Goal: Task Accomplishment & Management: Use online tool/utility

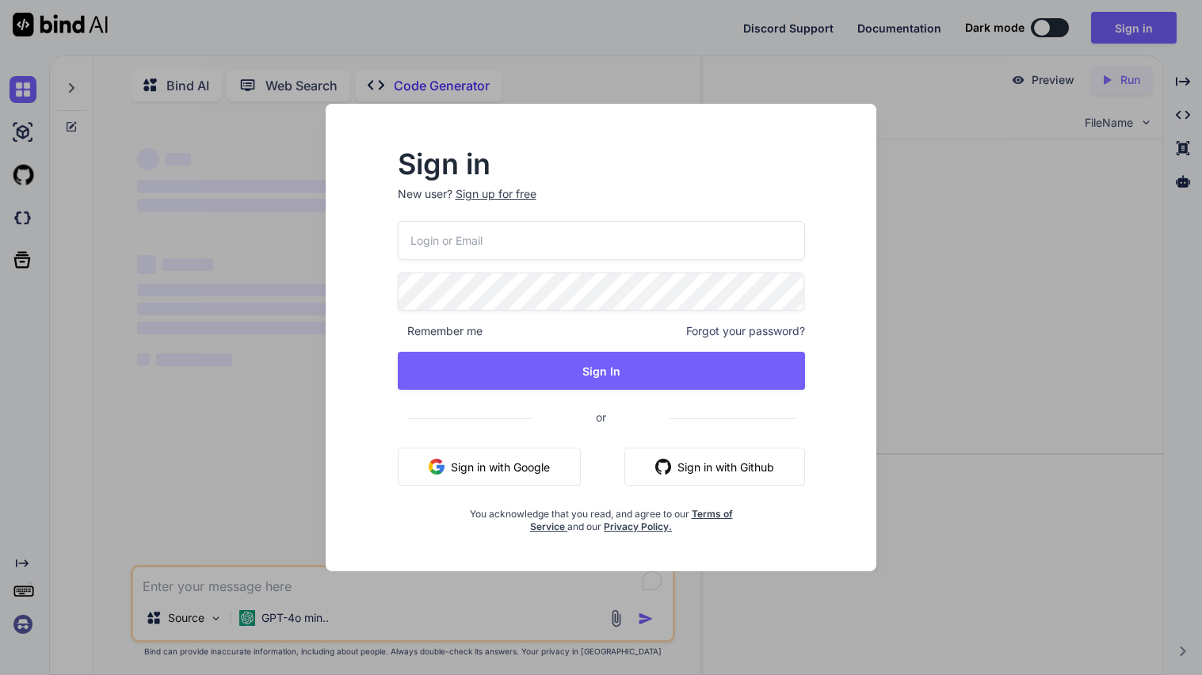
type textarea "x"
type input "[EMAIL_ADDRESS][DOMAIN_NAME]"
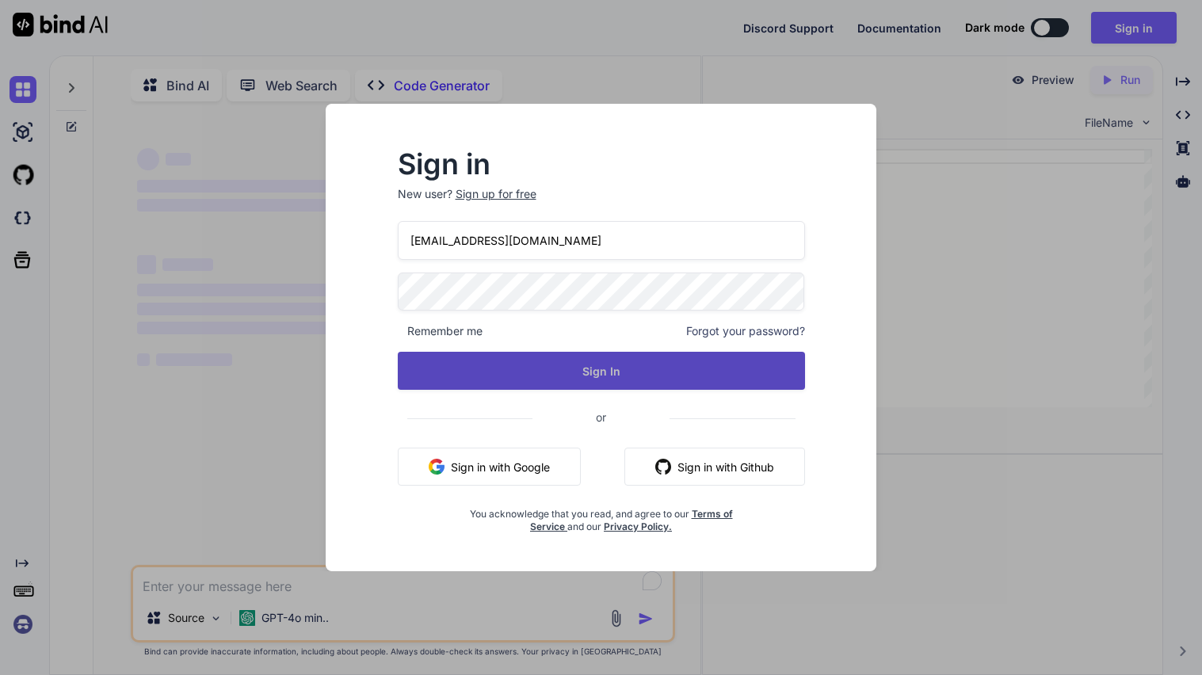
click at [575, 369] on button "Sign In" at bounding box center [601, 371] width 407 height 38
click at [584, 365] on button "Sign In" at bounding box center [601, 371] width 407 height 38
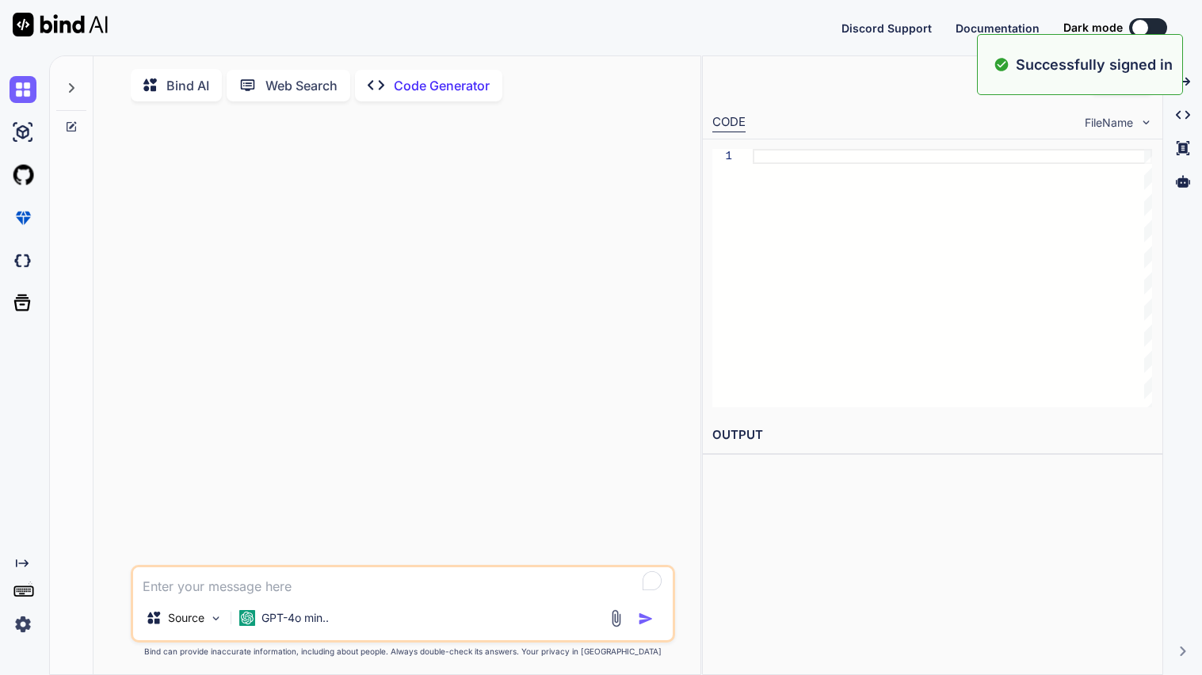
type textarea "x"
click at [316, 582] on textarea "To enrich screen reader interactions, please activate Accessibility in Grammarl…" at bounding box center [403, 581] width 540 height 29
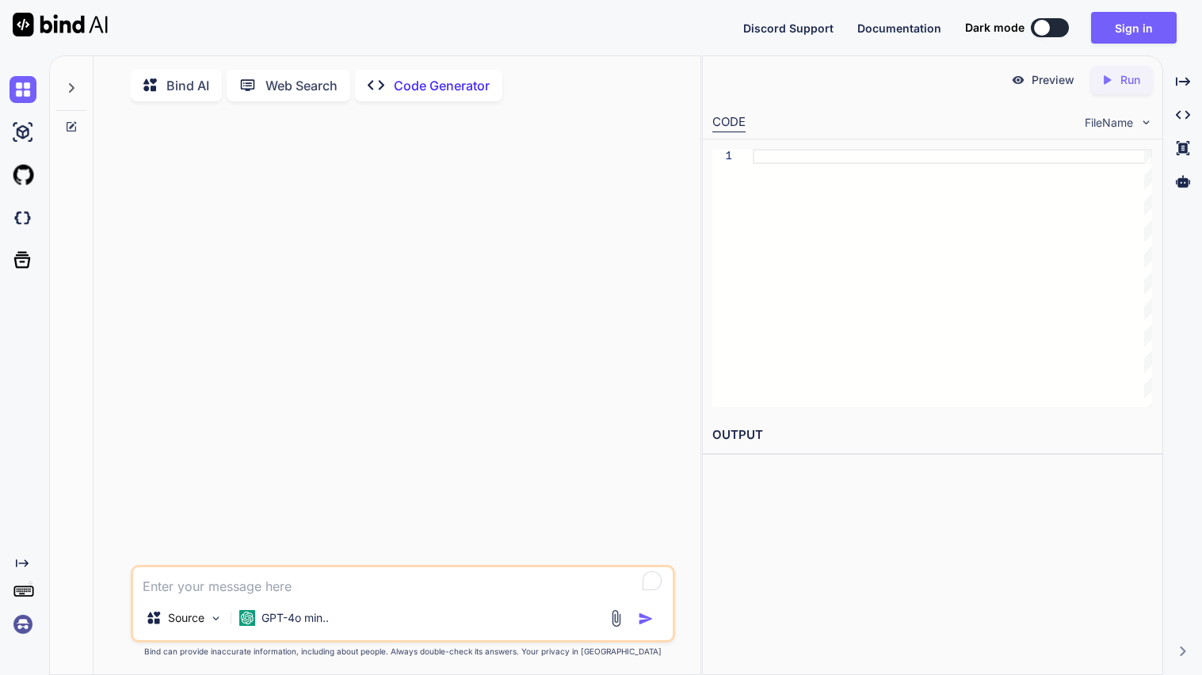
type textarea "i"
type textarea "x"
type textarea "in"
type textarea "x"
type textarea "in"
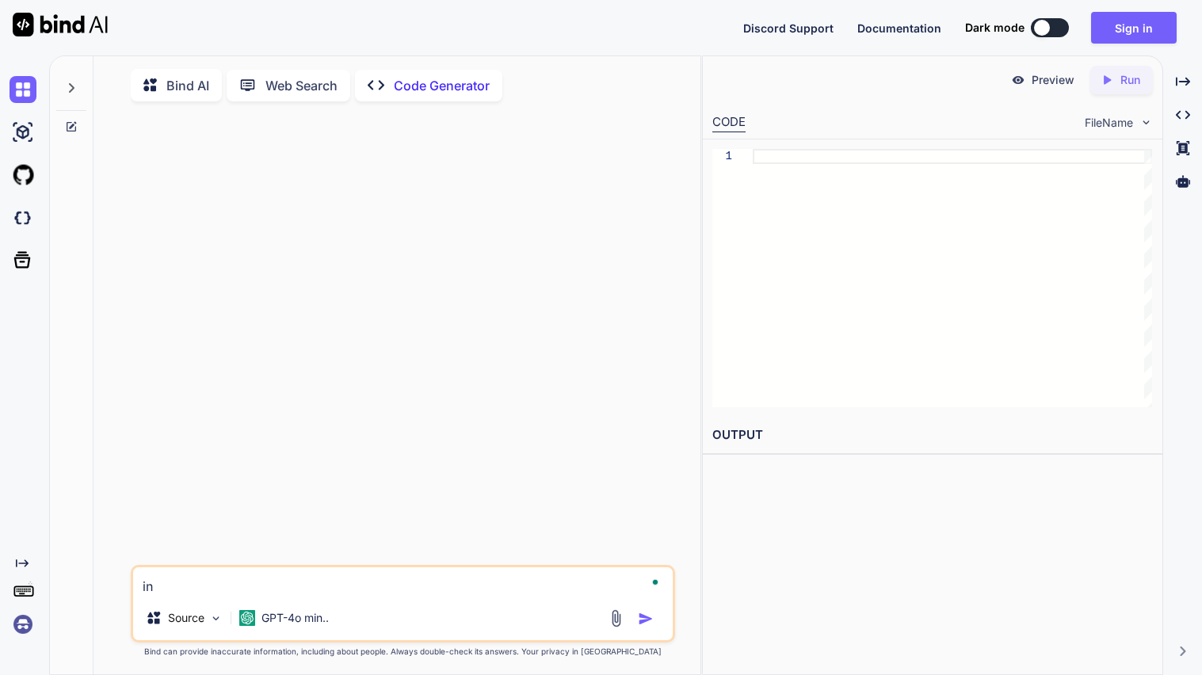
type textarea "x"
type textarea "in h"
type textarea "x"
type textarea "in ht"
type textarea "x"
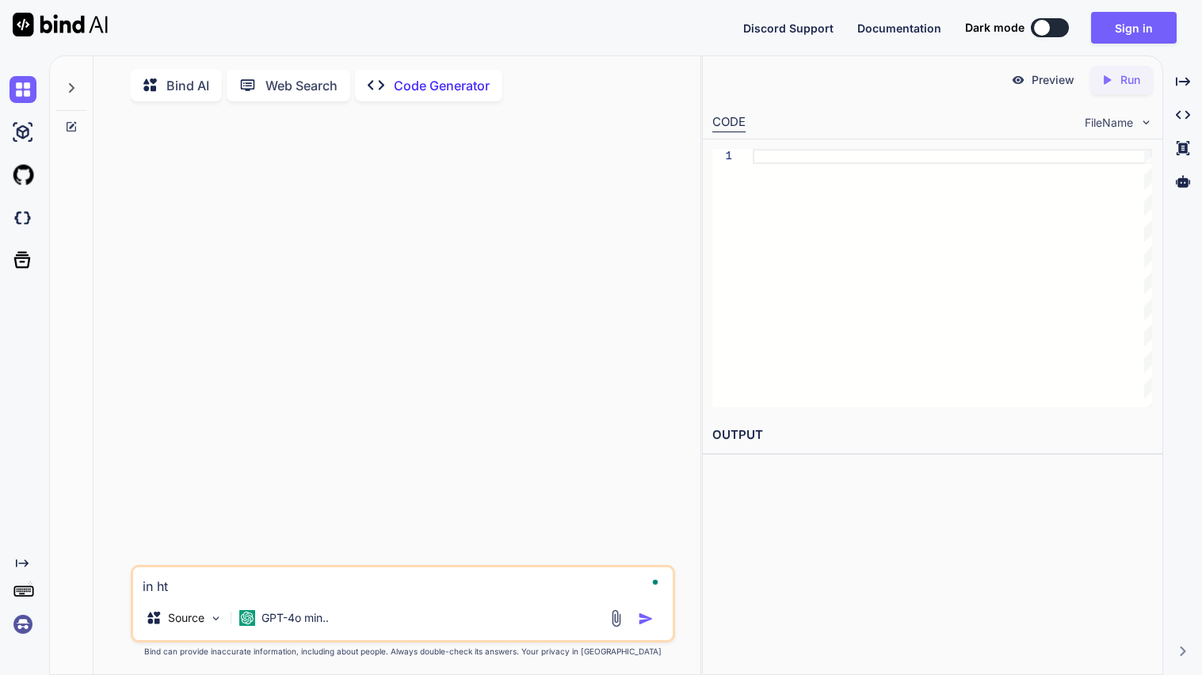
type textarea "in htm"
type textarea "x"
type textarea "in html"
type textarea "x"
type textarea "in html"
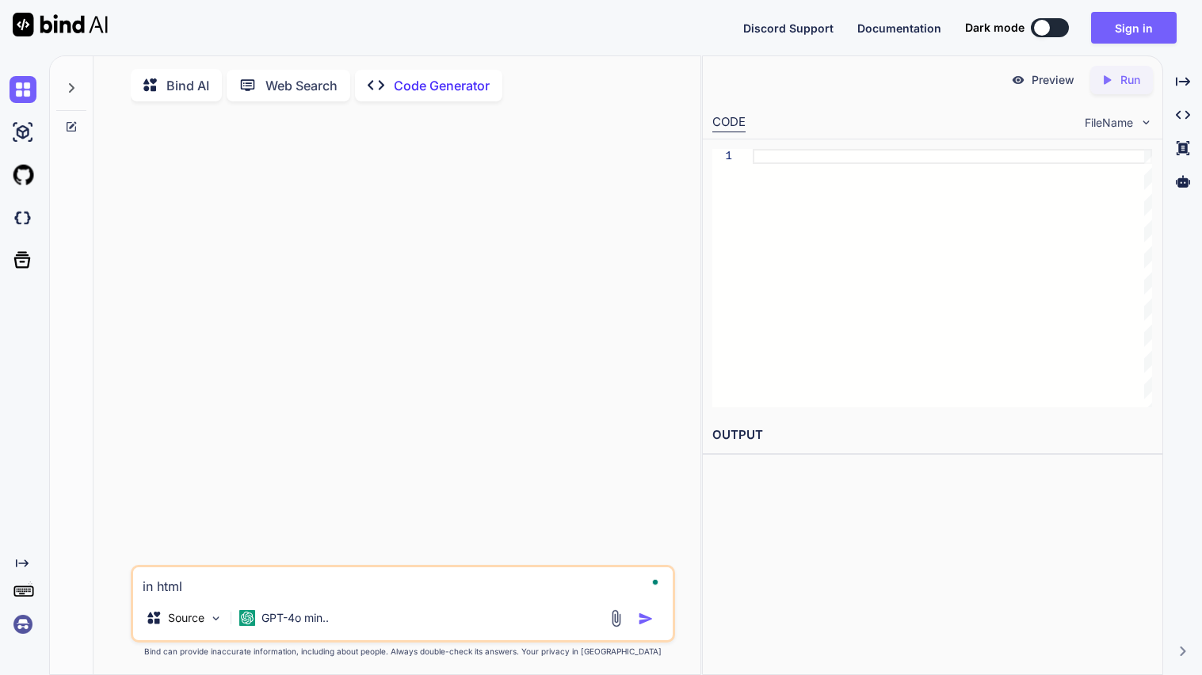
type textarea "x"
type textarea "in html c"
type textarea "x"
type textarea "in html cs"
type textarea "x"
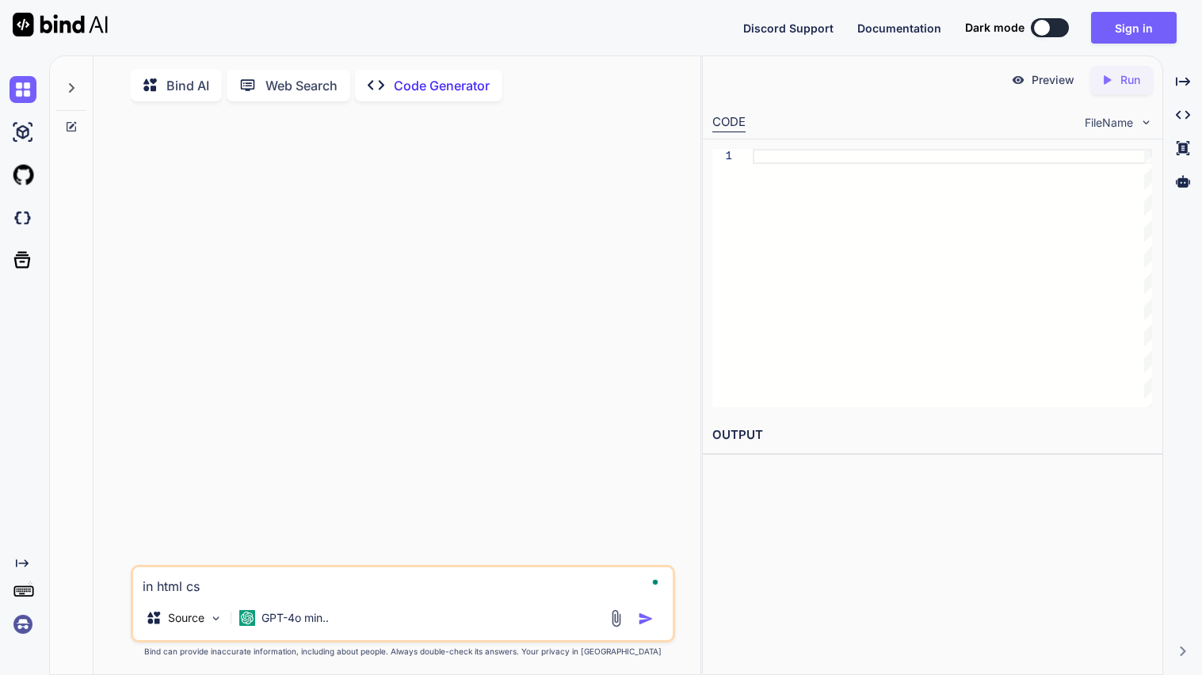
type textarea "in html css"
type textarea "x"
type textarea "in html css"
type textarea "x"
type textarea "in html css a"
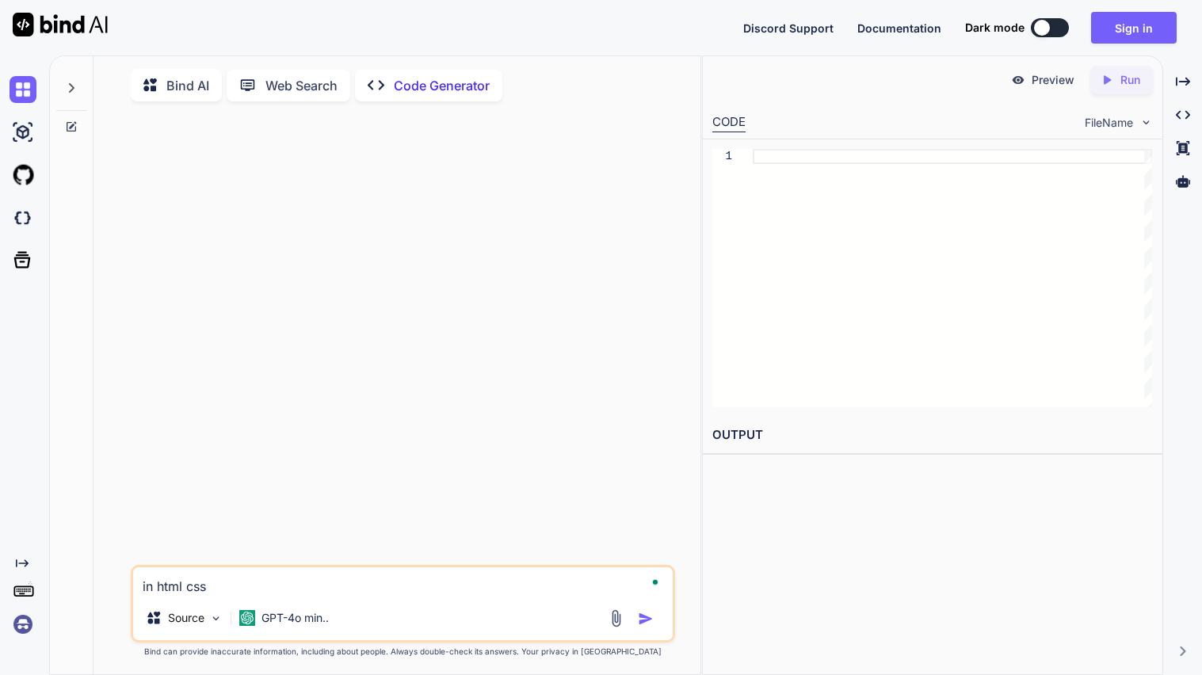
type textarea "x"
type textarea "in html css an"
type textarea "x"
type textarea "in html css and"
type textarea "x"
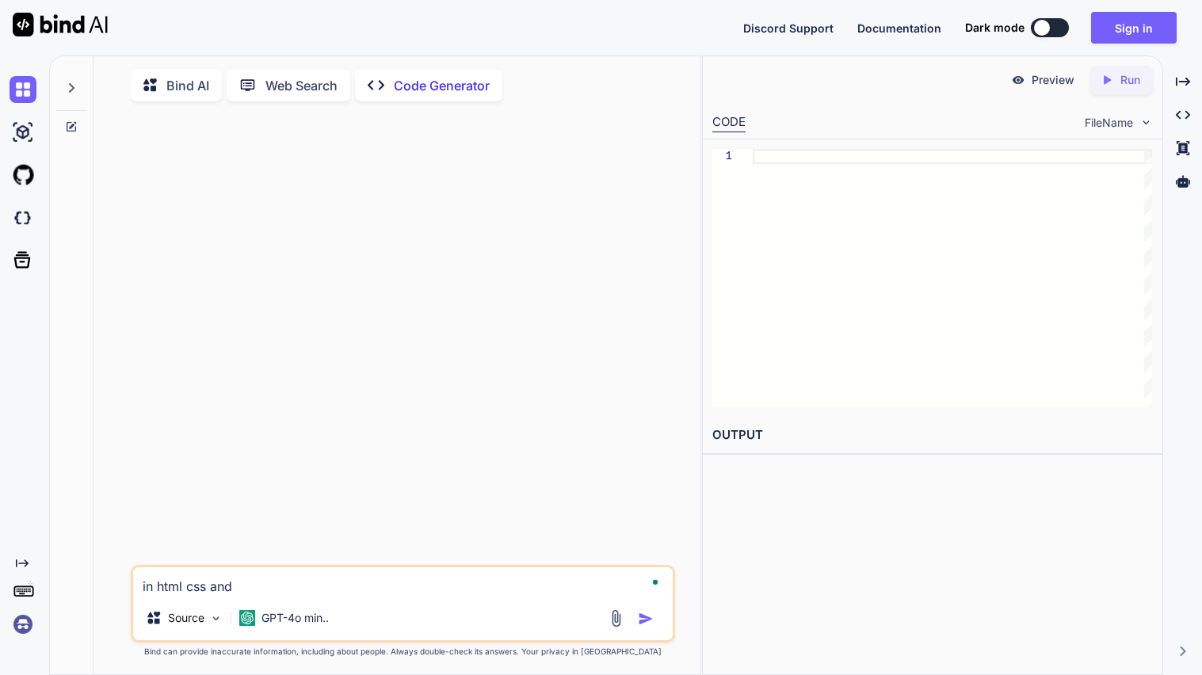
type textarea "in html css and"
type textarea "x"
type textarea "in html css and j"
type textarea "x"
type textarea "in html css and ja"
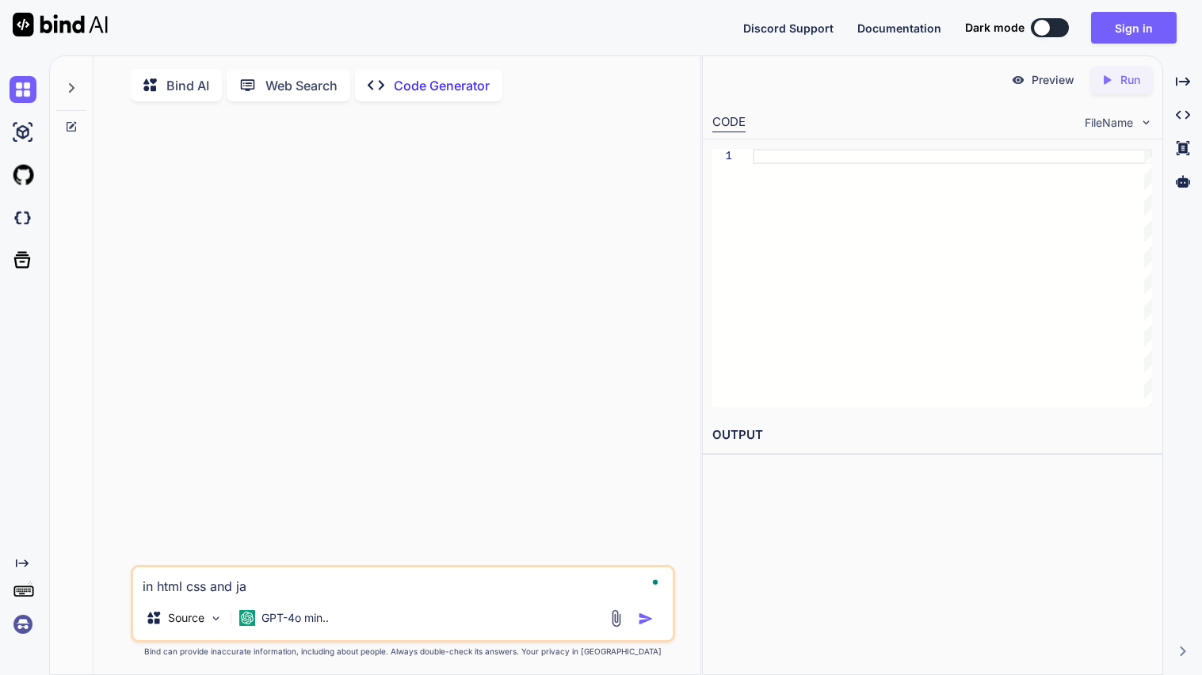
type textarea "x"
type textarea "in html css and jav"
type textarea "x"
type textarea "in html css and java"
type textarea "x"
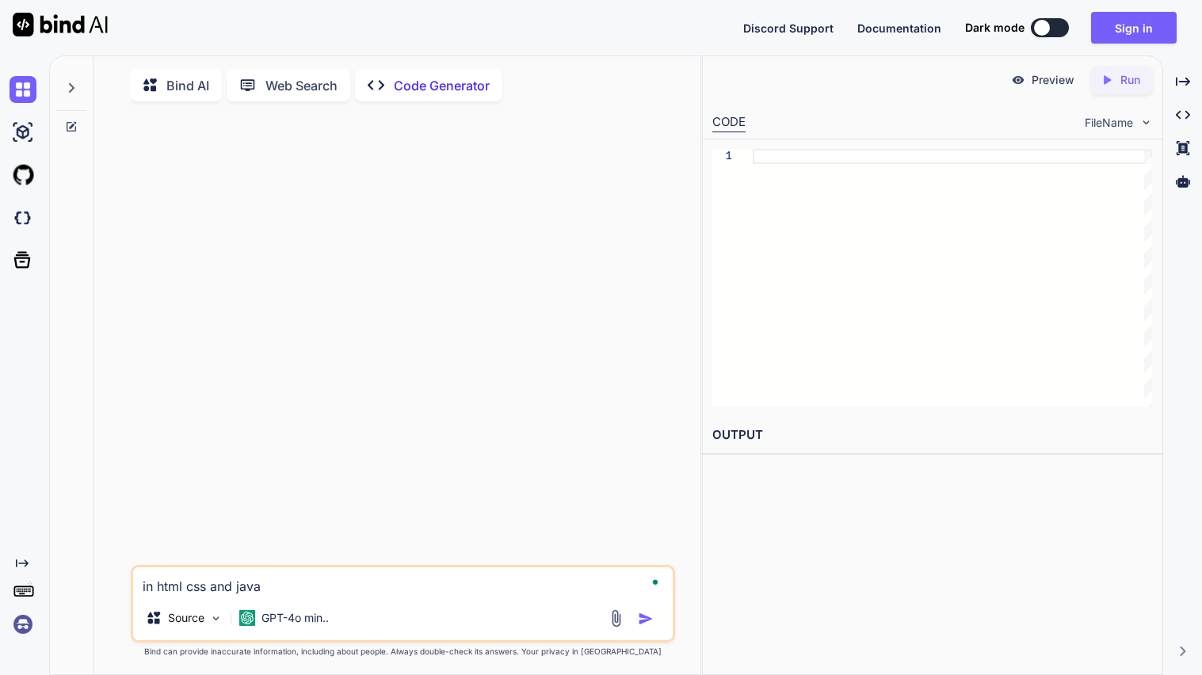
type textarea "in html css and javas"
type textarea "x"
type textarea "in html css and javasc"
type textarea "x"
type textarea "in html css and javascr"
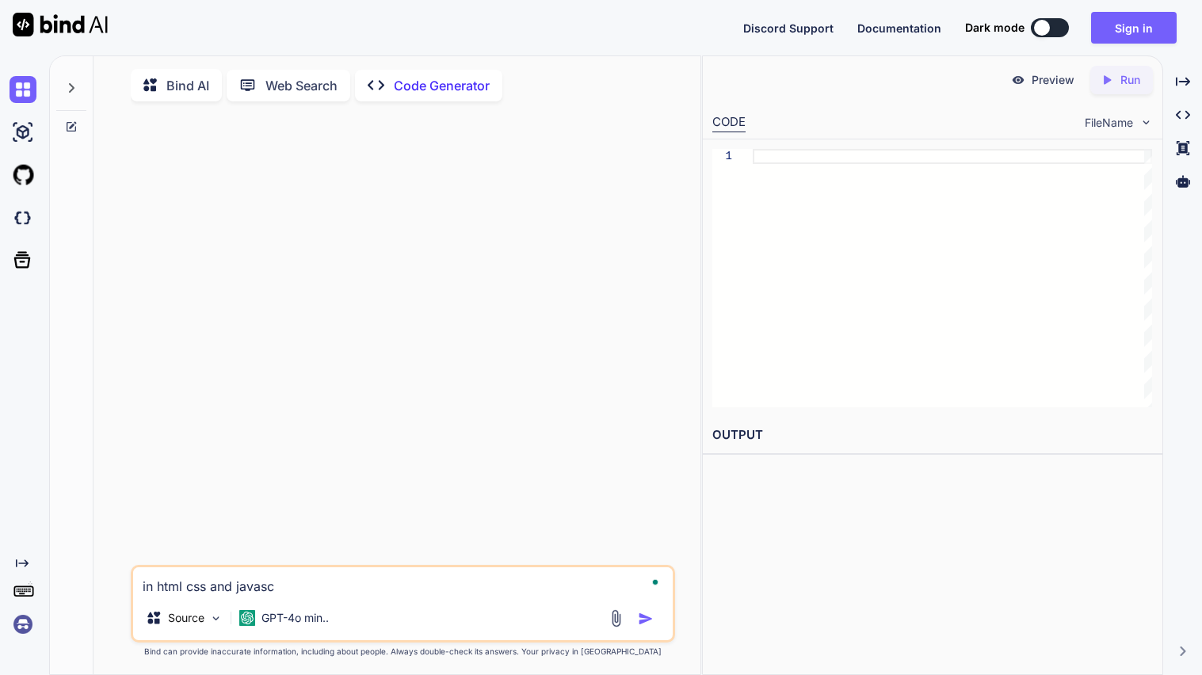
type textarea "x"
type textarea "in html css and javascri"
type textarea "x"
type textarea "in html css and javascrip"
type textarea "x"
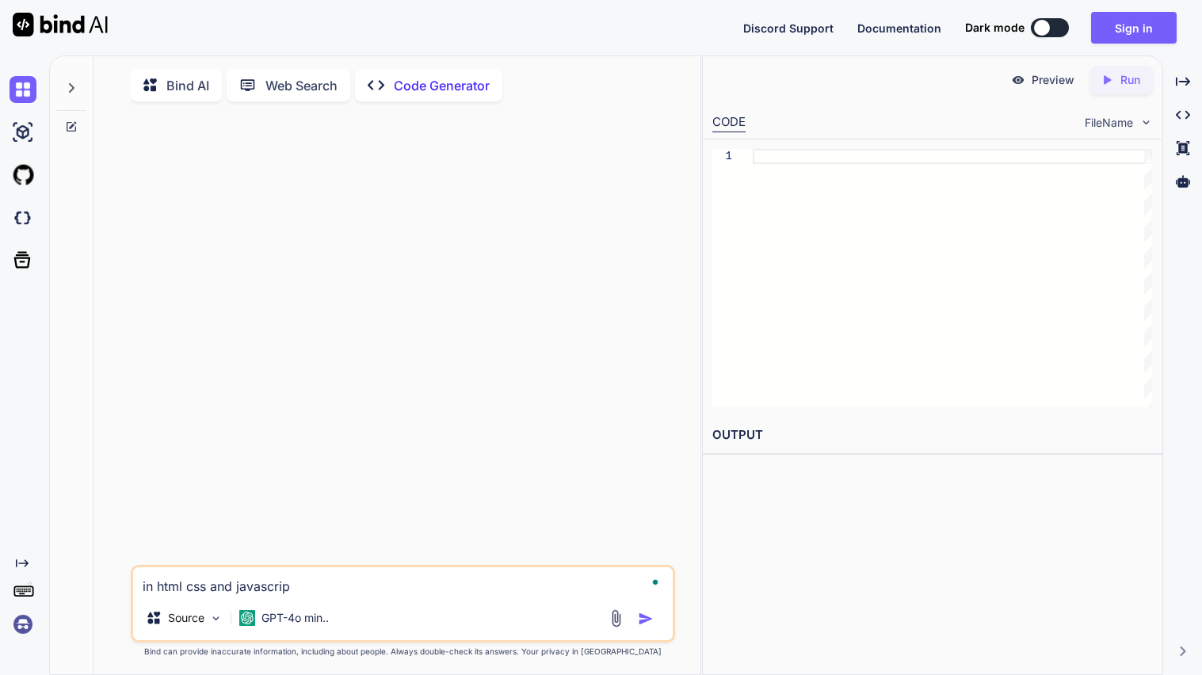
type textarea "in html css and javascript"
type textarea "x"
type textarea "in html css and javascript"
type textarea "x"
type textarea "in html css and javascript i"
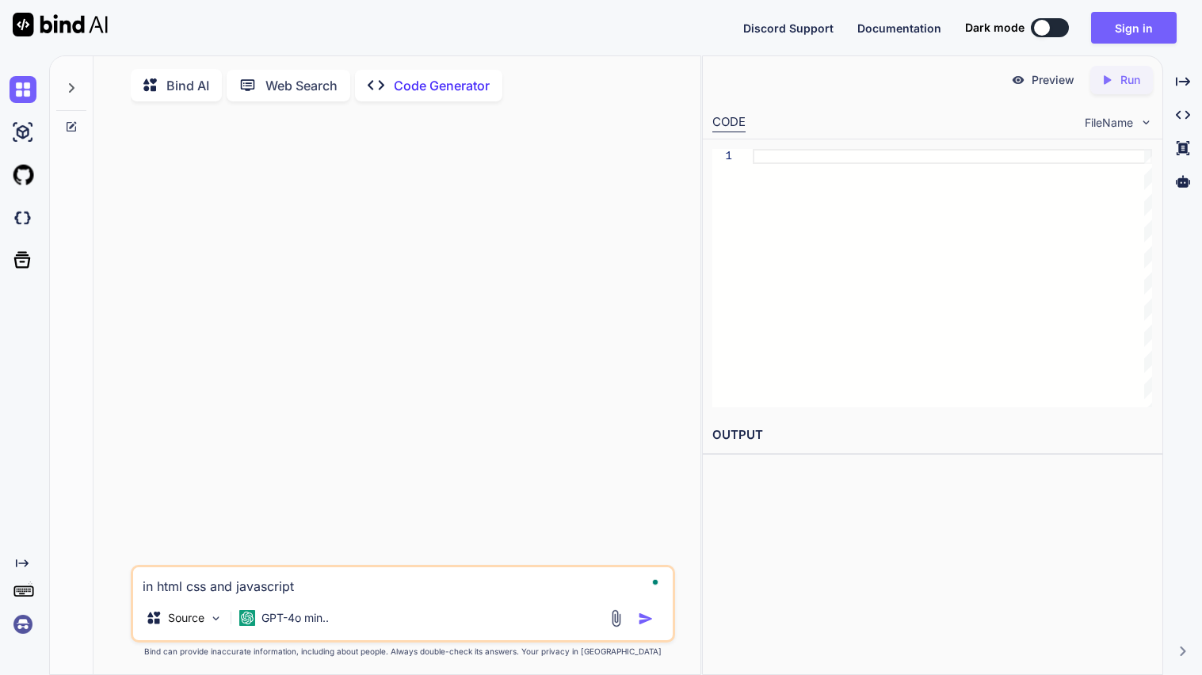
type textarea "x"
type textarea "in html css and javascript is"
type textarea "x"
type textarea "in html css and javascript is"
type textarea "x"
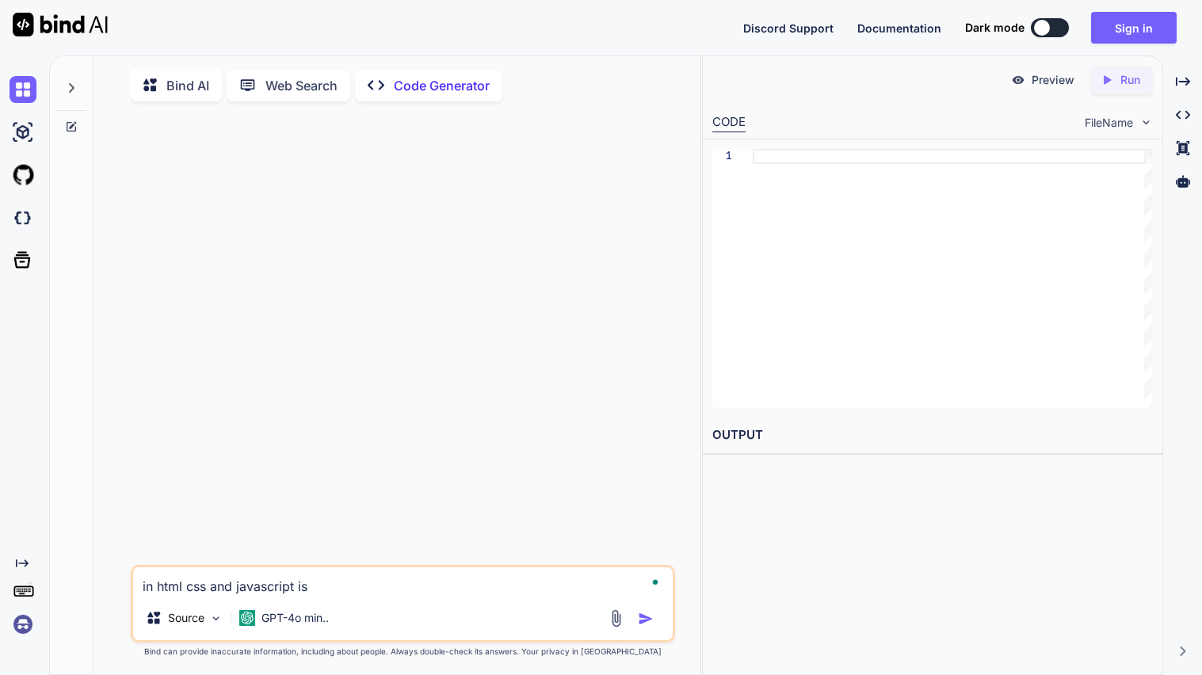
type textarea "in html css and javascript is i"
type textarea "x"
type textarea "in html css and javascript is it"
type textarea "x"
type textarea "in html css and javascript is it"
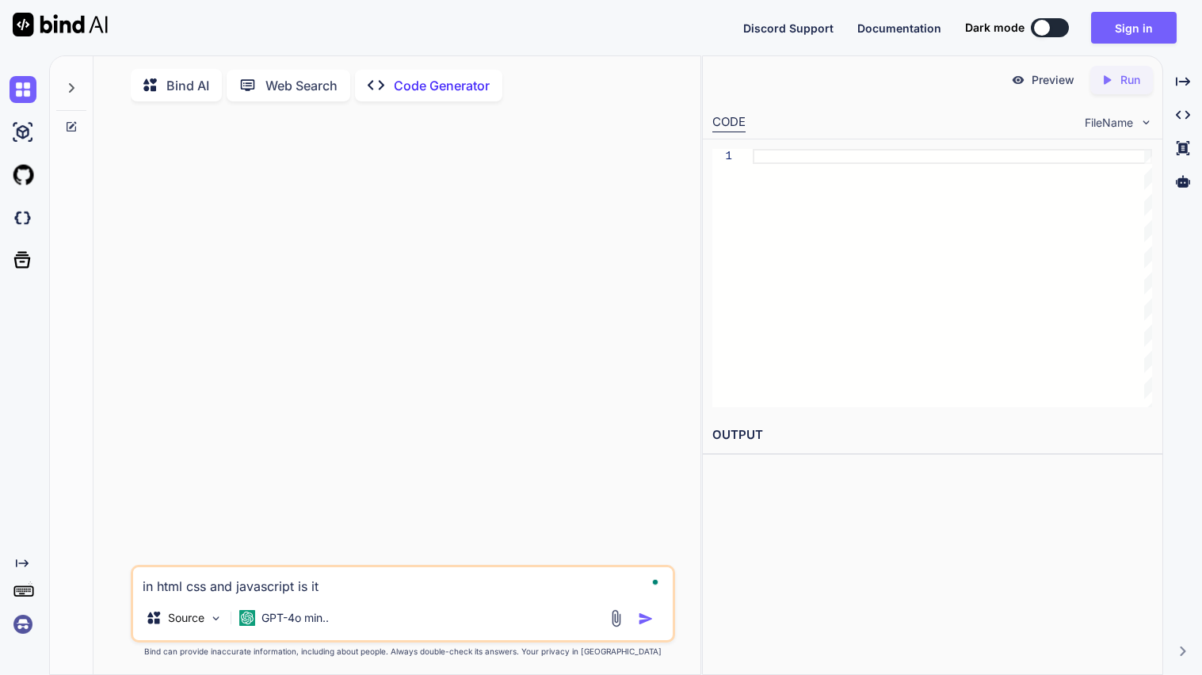
type textarea "x"
type textarea "in html css and javascript is it p"
type textarea "x"
type textarea "in html css and javascript is it po"
type textarea "x"
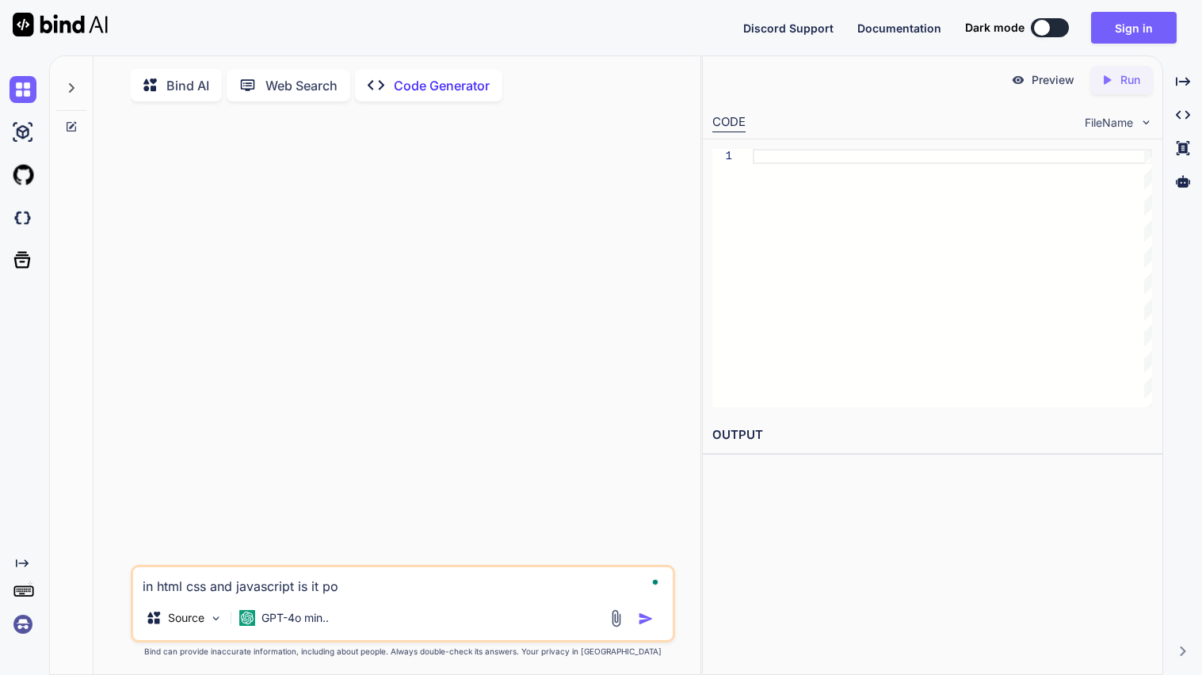
type textarea "in html css and javascript is it pos"
type textarea "x"
type textarea "in html css and javascript is it poss"
type textarea "x"
type textarea "in html css and javascript is it possi"
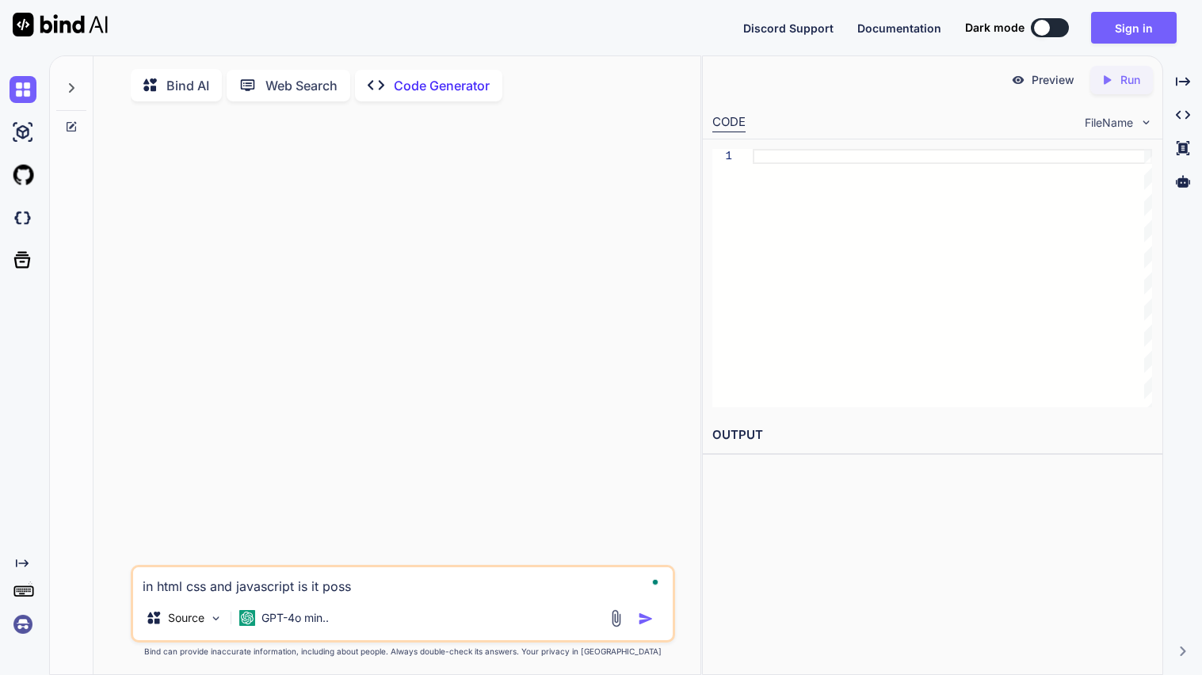
type textarea "x"
type textarea "in html css and javascript is it possib"
type textarea "x"
type textarea "in html css and javascript is it possibl"
type textarea "x"
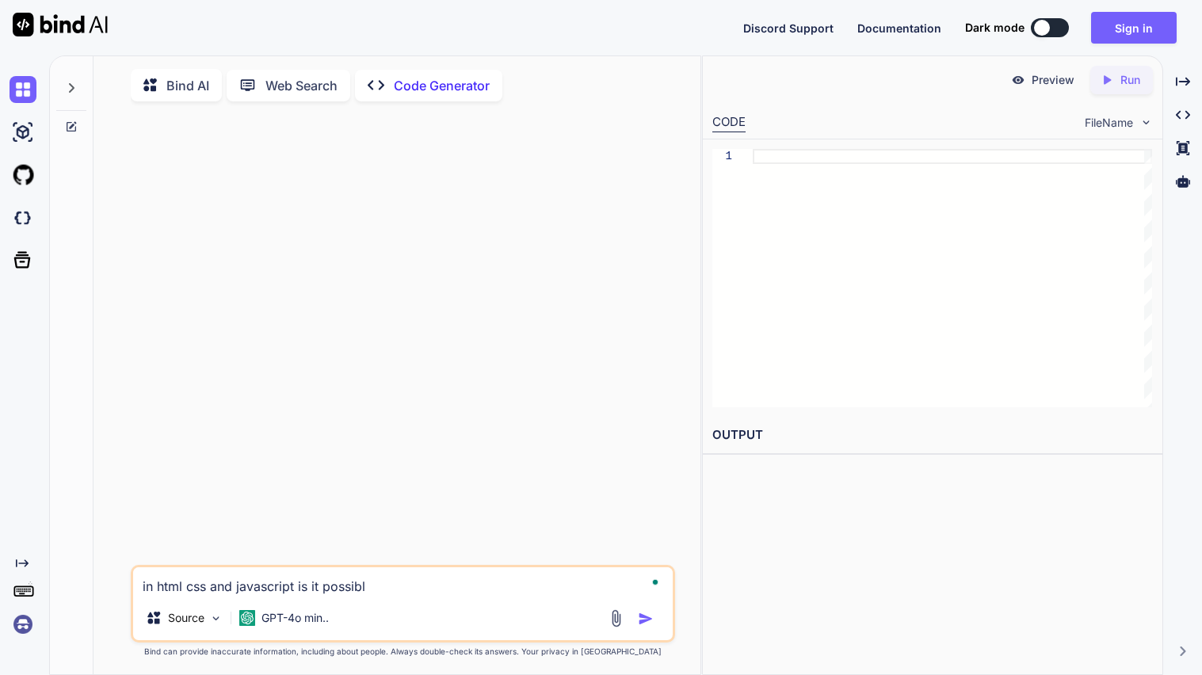
type textarea "in html css and javascript is it possible"
type textarea "x"
type textarea "in html css and javascript is it possible"
type textarea "x"
type textarea "in html css and javascript is it possible t"
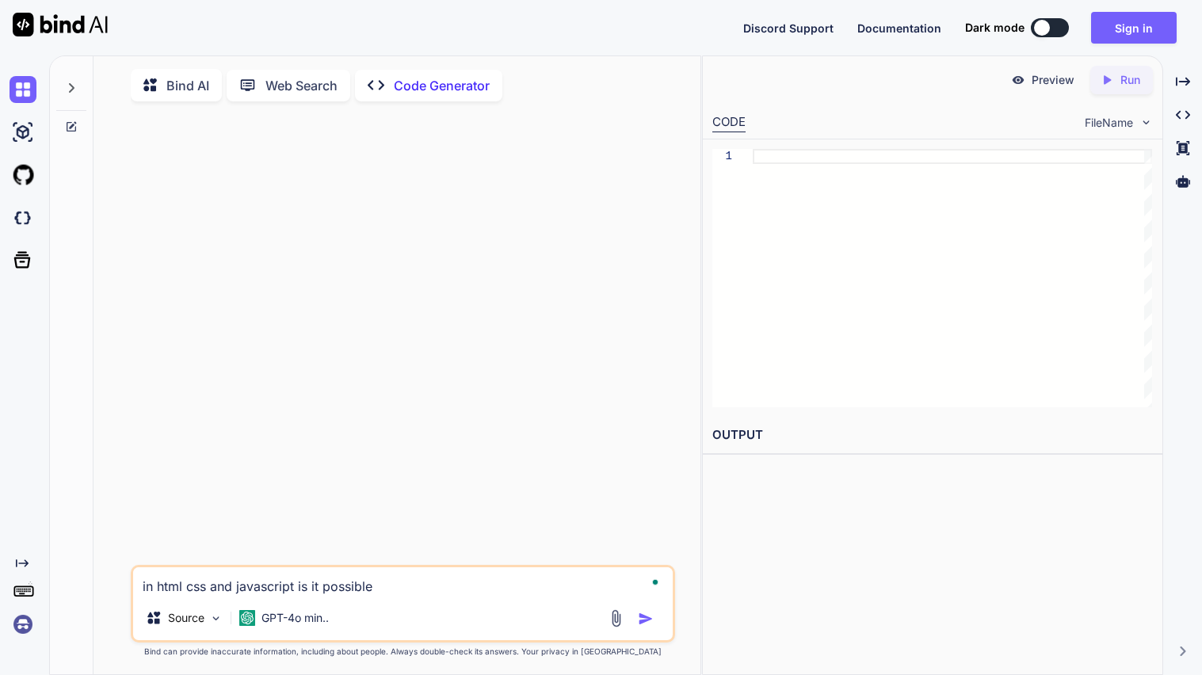
type textarea "x"
type textarea "in html css and javascript is it possible to"
type textarea "x"
type textarea "in html css and javascript is it possible to"
type textarea "x"
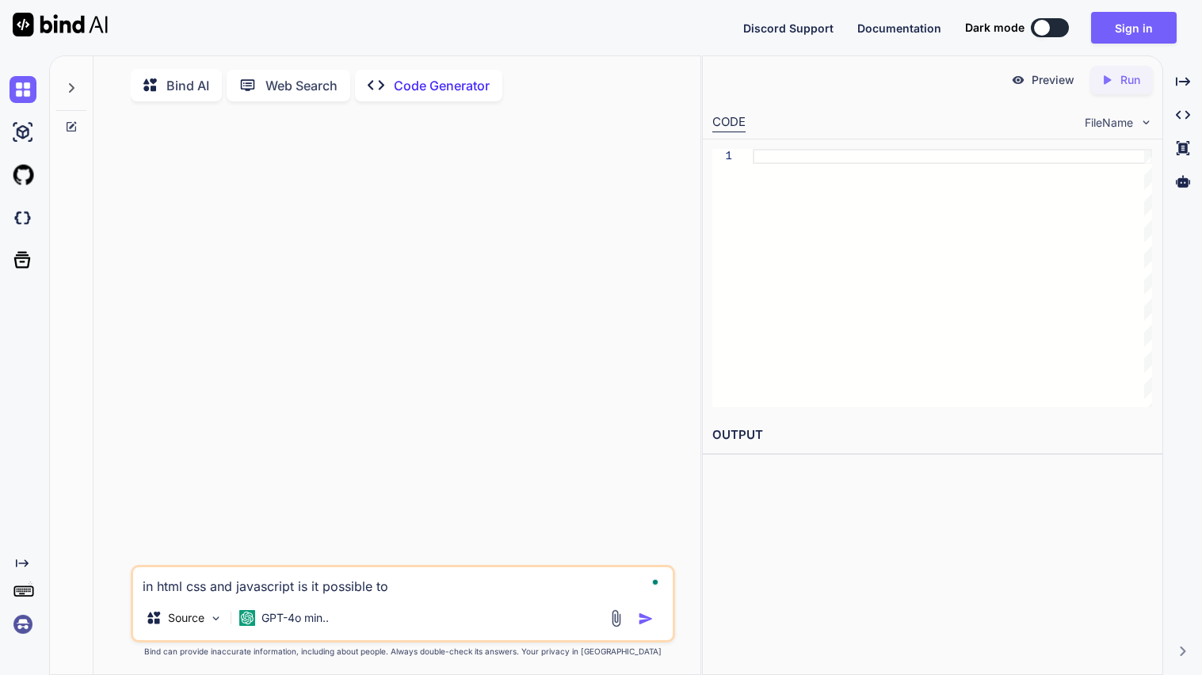
type textarea "in html css and javascript is it possible to m"
type textarea "x"
type textarea "in html css and javascript is it possible to ma"
type textarea "x"
type textarea "in html css and javascript is it possible to mak"
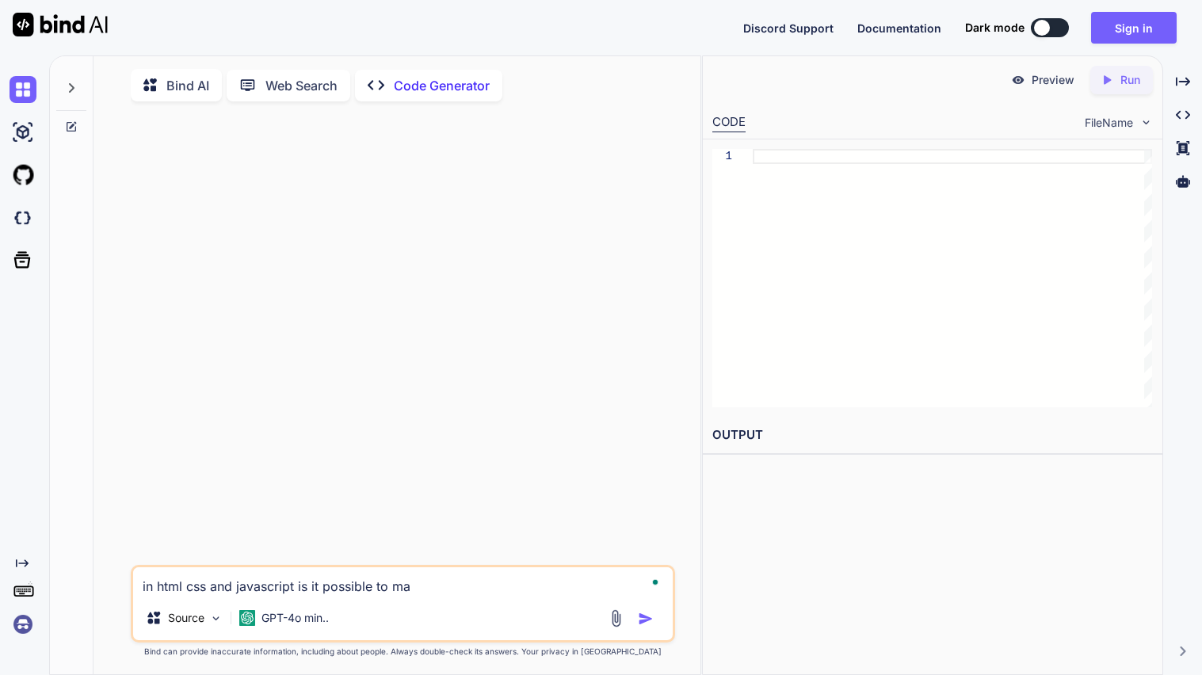
type textarea "x"
type textarea "in html css and javascript is it possible to make"
type textarea "x"
type textarea "in html css and javascript is it possible to make"
type textarea "x"
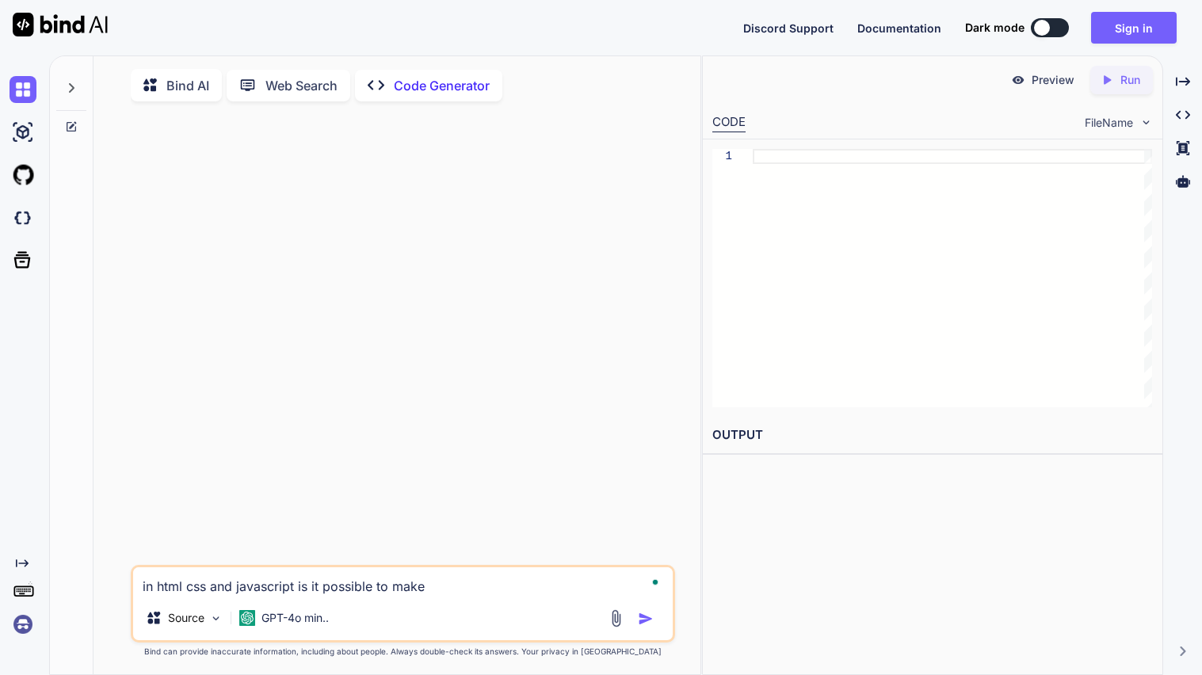
type textarea "in html css and javascript is it possible to make i"
type textarea "x"
type textarea "in html css and javascript is it possible to make it"
type textarea "x"
type textarea "in html css and javascript is it possible to make it"
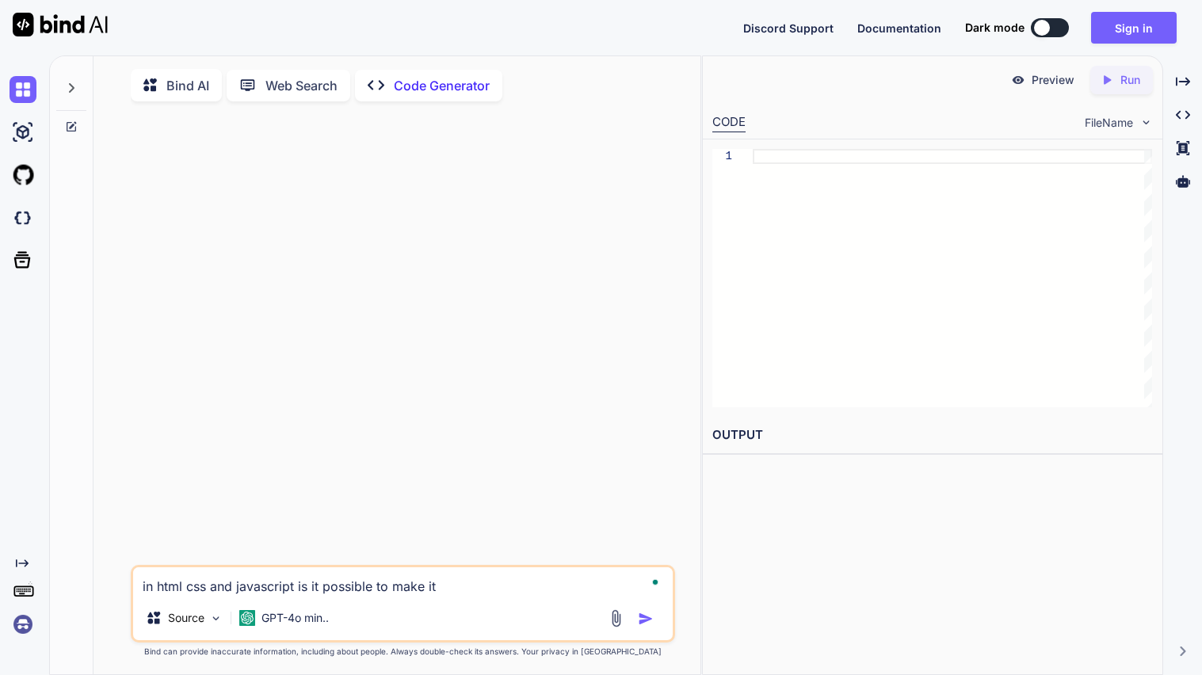
type textarea "x"
type textarea "in html css and javascript is it possible to make it t"
type textarea "x"
type textarea "in html css and javascript is it possible to make it th"
type textarea "x"
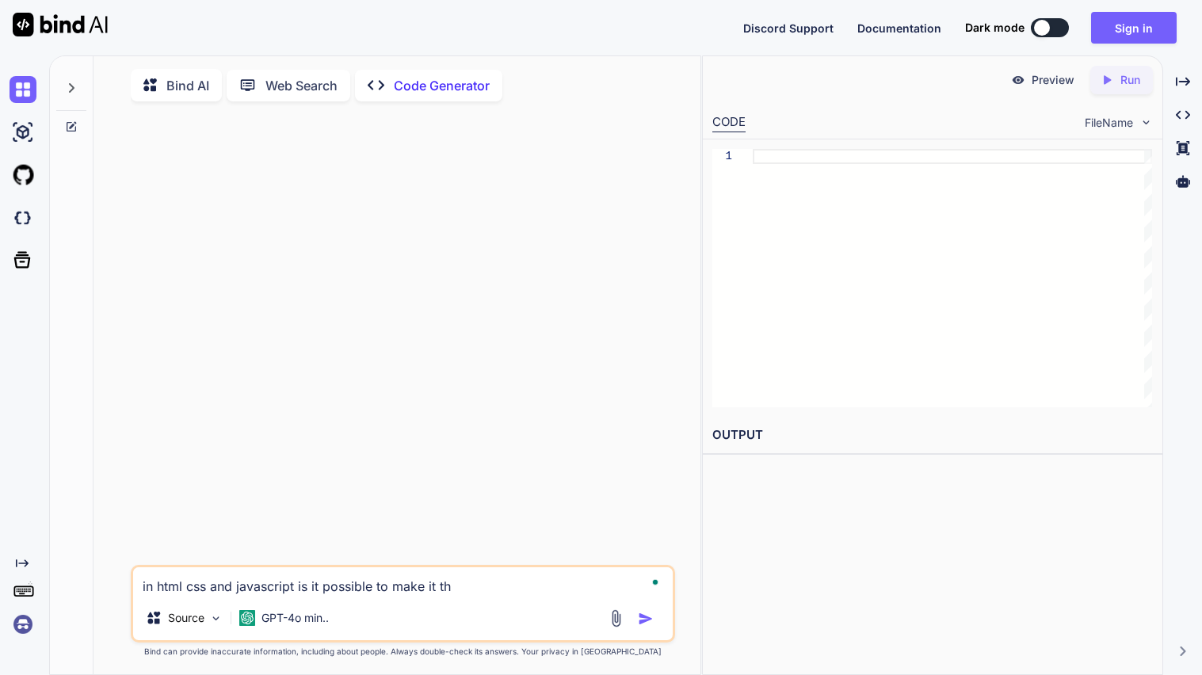
type textarea "in html css and javascript is it possible to make it the"
type textarea "x"
type textarea "in html css and javascript is it possible to make it the"
type textarea "x"
type textarea "in html css and javascript is it possible to make it the"
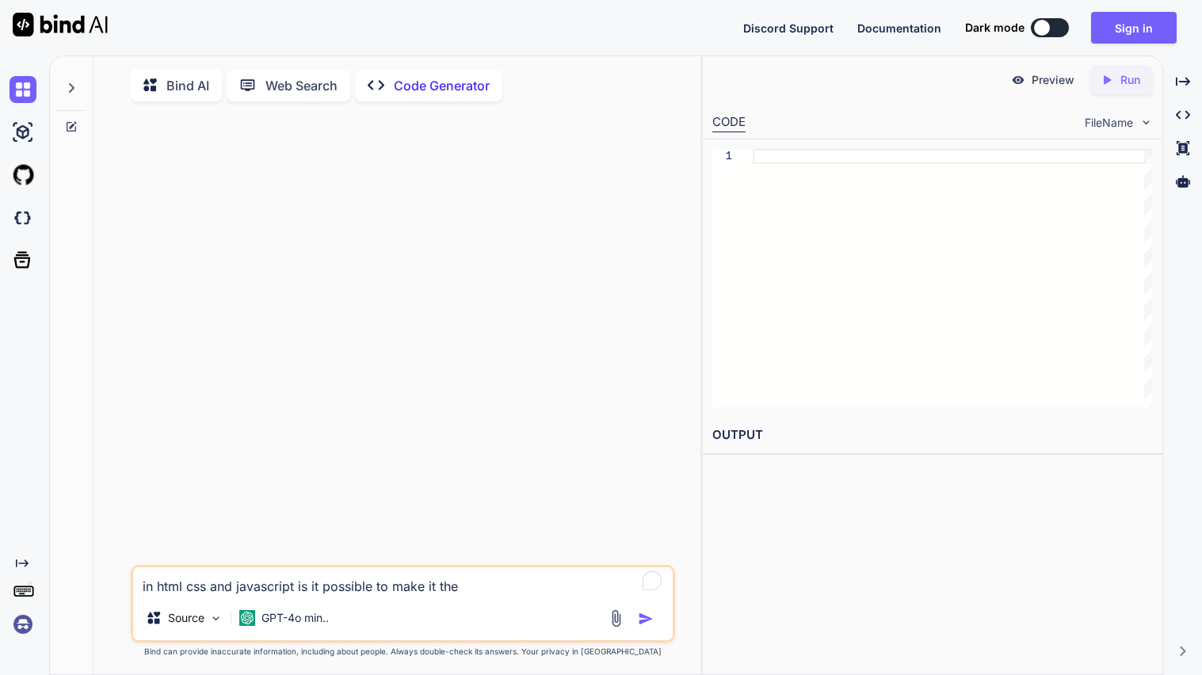
type textarea "x"
type textarea "in html css and javascript is it possible to make it th"
type textarea "x"
type textarea "in html css and javascript is it possible to make it t"
type textarea "x"
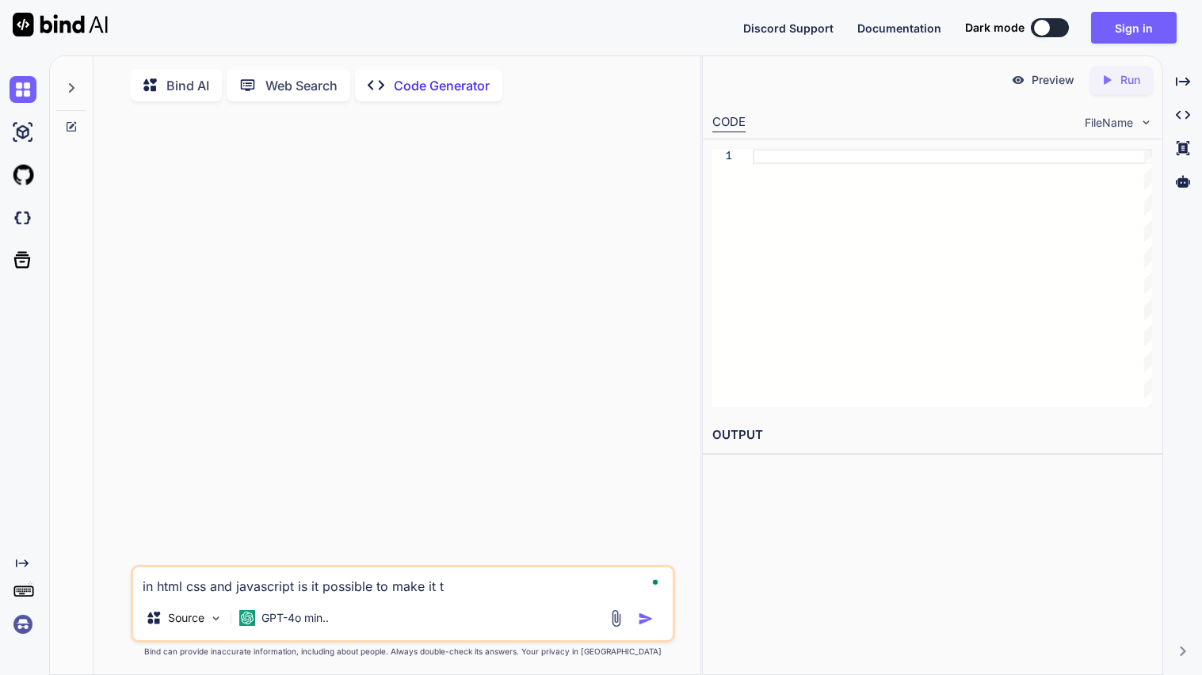
type textarea "in html css and javascript is it possible to make it"
type textarea "x"
type textarea "in html css and javascript is it possible to make it w"
type textarea "x"
type textarea "in html css and javascript is it possible to make it wh"
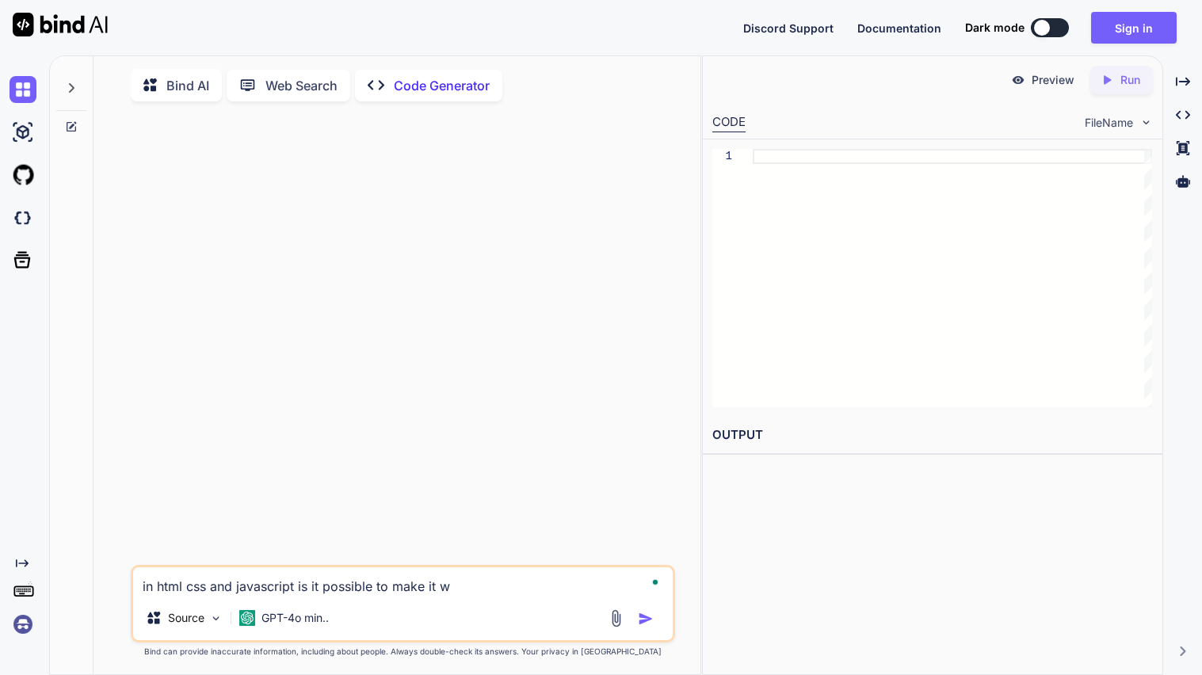
type textarea "x"
type textarea "in html css and javascript is it possible to make it whe"
type textarea "x"
type textarea "in html css and javascript is it possible to make it wher"
type textarea "x"
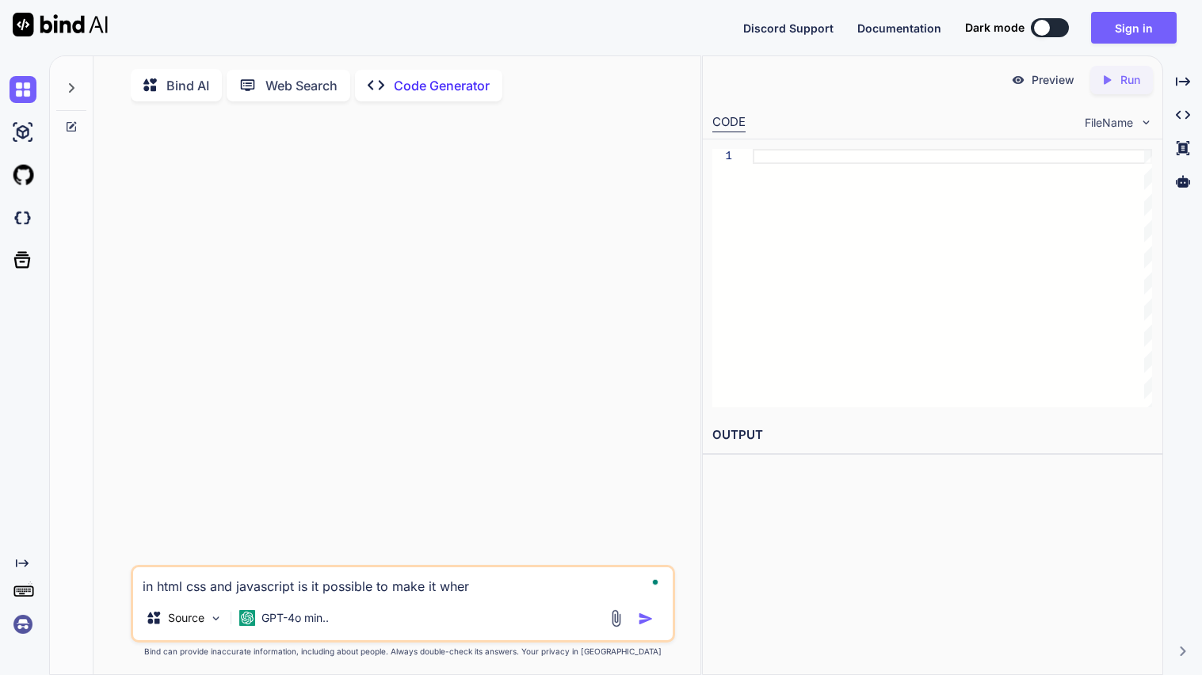
type textarea "in html css and javascript is it possible to make it where"
type textarea "x"
type textarea "in html css and javascript is it possible to make it where"
type textarea "x"
type textarea "in html css and javascript is it possible to make it where a"
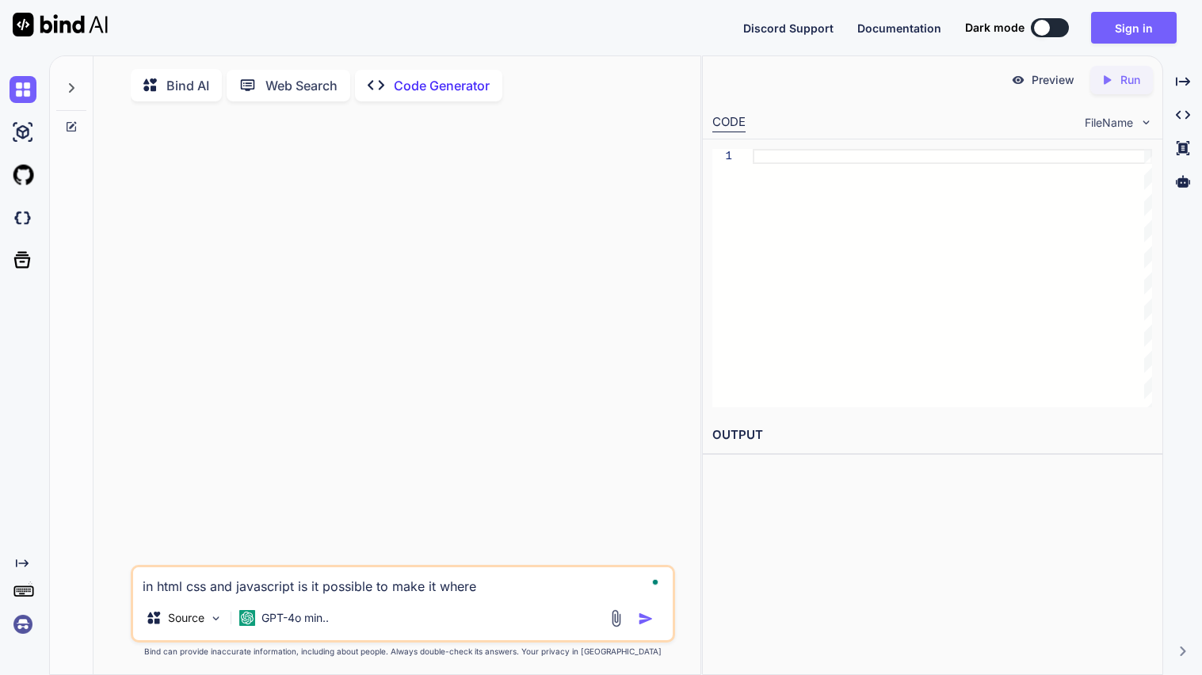
type textarea "x"
type textarea "in html css and javascript is it possible to make it where a"
type textarea "x"
type textarea "in html css and javascript is it possible to make it where a c"
type textarea "x"
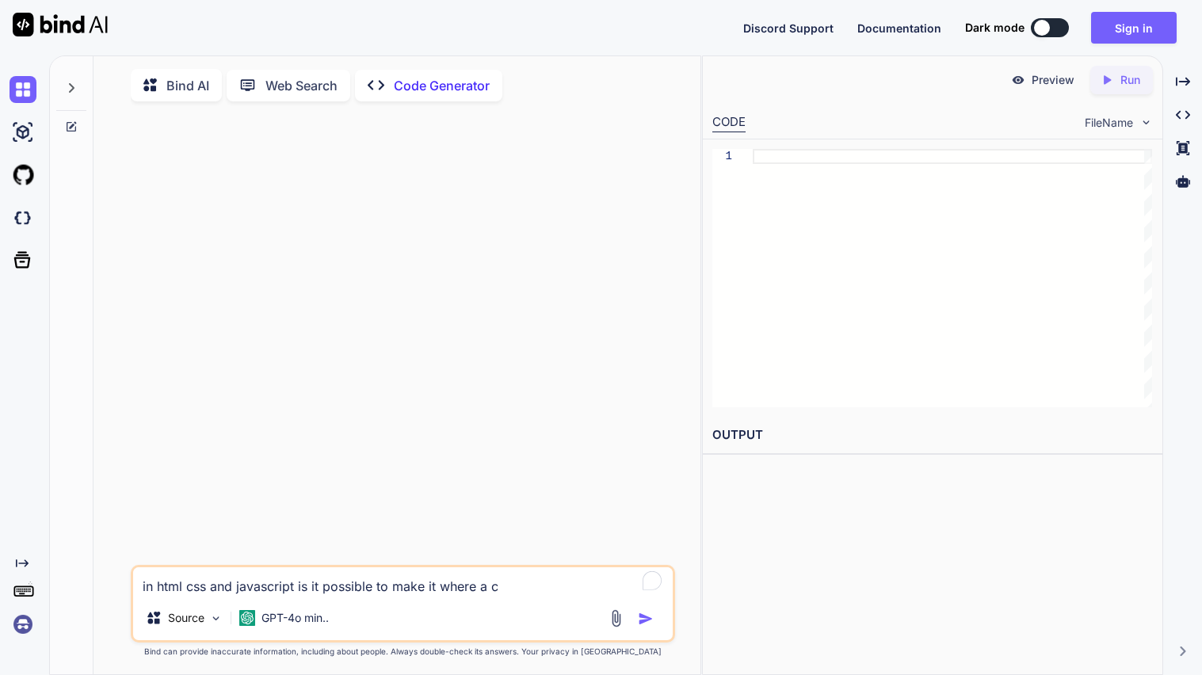
type textarea "in html css and javascript is it possible to make it where a ch"
type textarea "x"
type textarea "in html css and javascript is it possible to make it where a chr"
type textarea "x"
type textarea "in html css and javascript is it possible to make it where a chro"
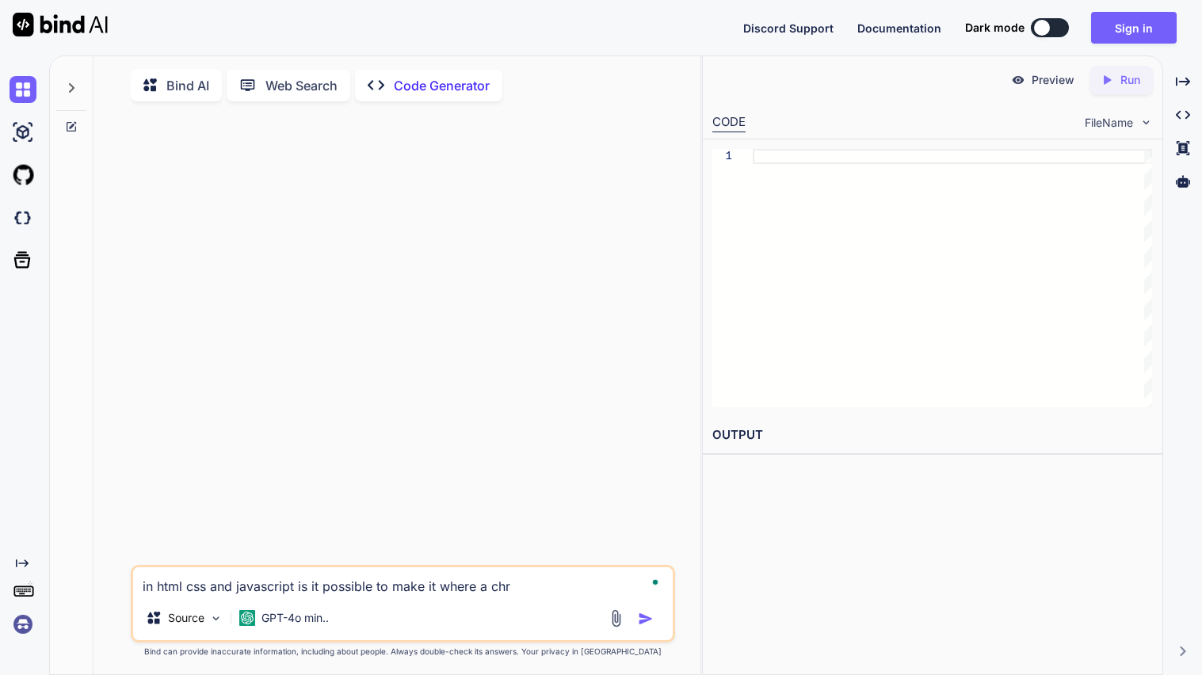
type textarea "x"
type textarea "in html css and javascript is it possible to make it where a chrom"
type textarea "x"
type textarea "in html css and javascript is it possible to make it where a chrome"
type textarea "x"
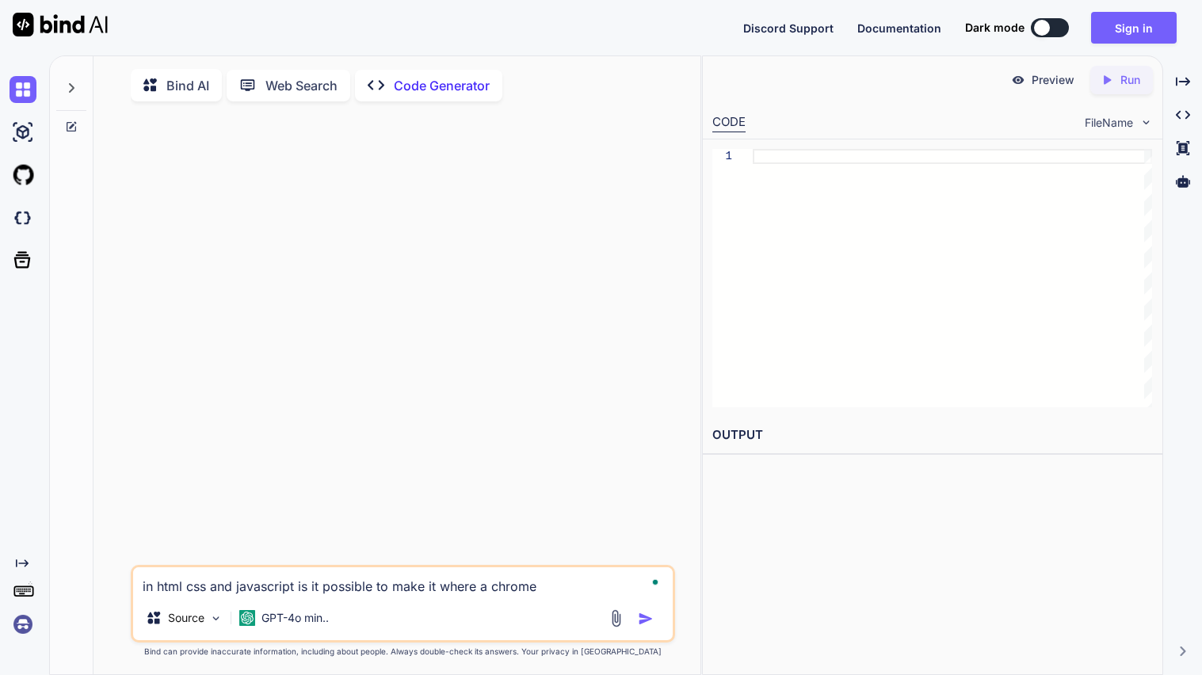
type textarea "in html css and javascript is it possible to make it where a chrome"
type textarea "x"
type textarea "in html css and javascript is it possible to make it where a chrome l"
type textarea "x"
type textarea "in html css and javascript is it possible to make it where a chrome la"
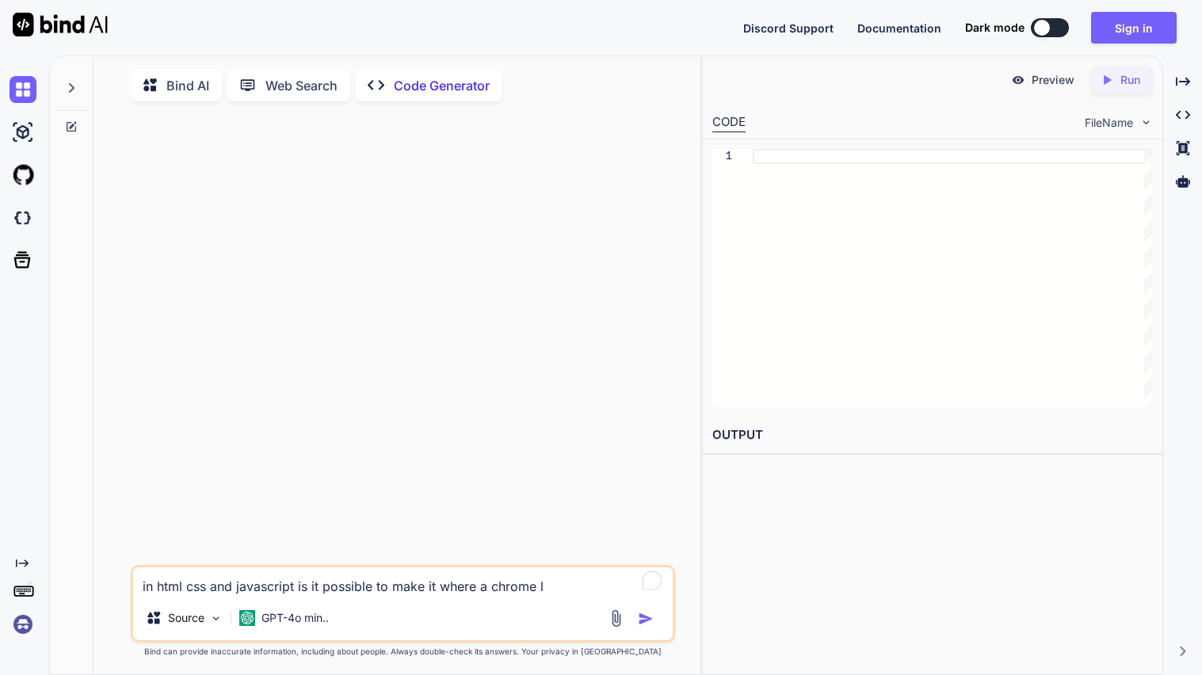
type textarea "x"
type textarea "in html css and javascript is it possible to make it where a chrome lap"
type textarea "x"
type textarea "in html css and javascript is it possible to make it where a chrome lapt"
type textarea "x"
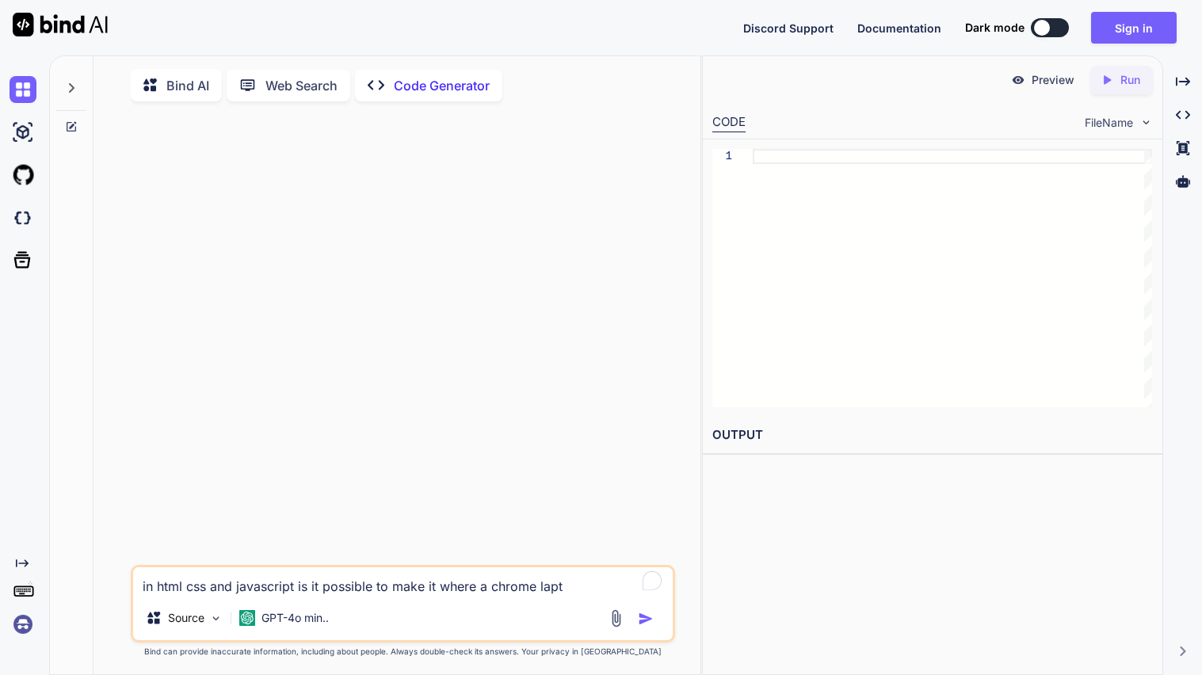
type textarea "in html css and javascript is it possible to make it where a chrome lapto"
type textarea "x"
type textarea "in html css and javascript is it possible to make it where a chrome laptop"
type textarea "x"
type textarea "in html css and javascript is it possible to make it where a chrome laptop"
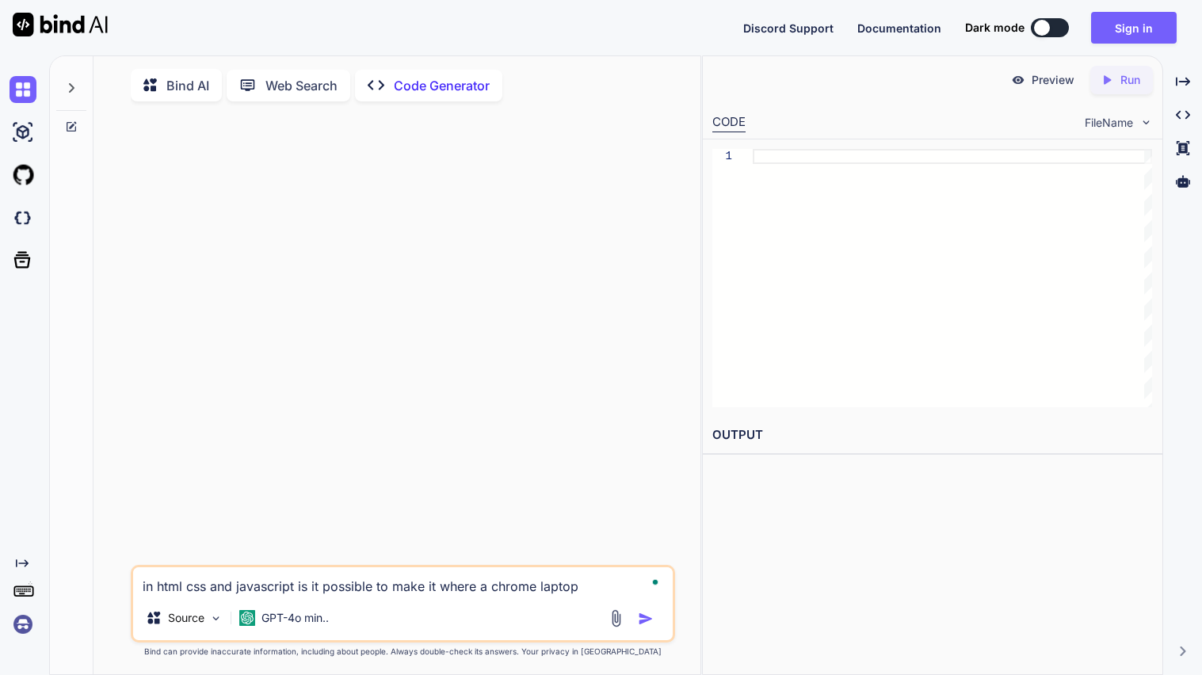
type textarea "x"
type textarea "in html css and javascript is it possible to make it where a chrome laptop w"
type textarea "x"
type textarea "in html css and javascript is it possible to make it where a chrome laptop wi"
type textarea "x"
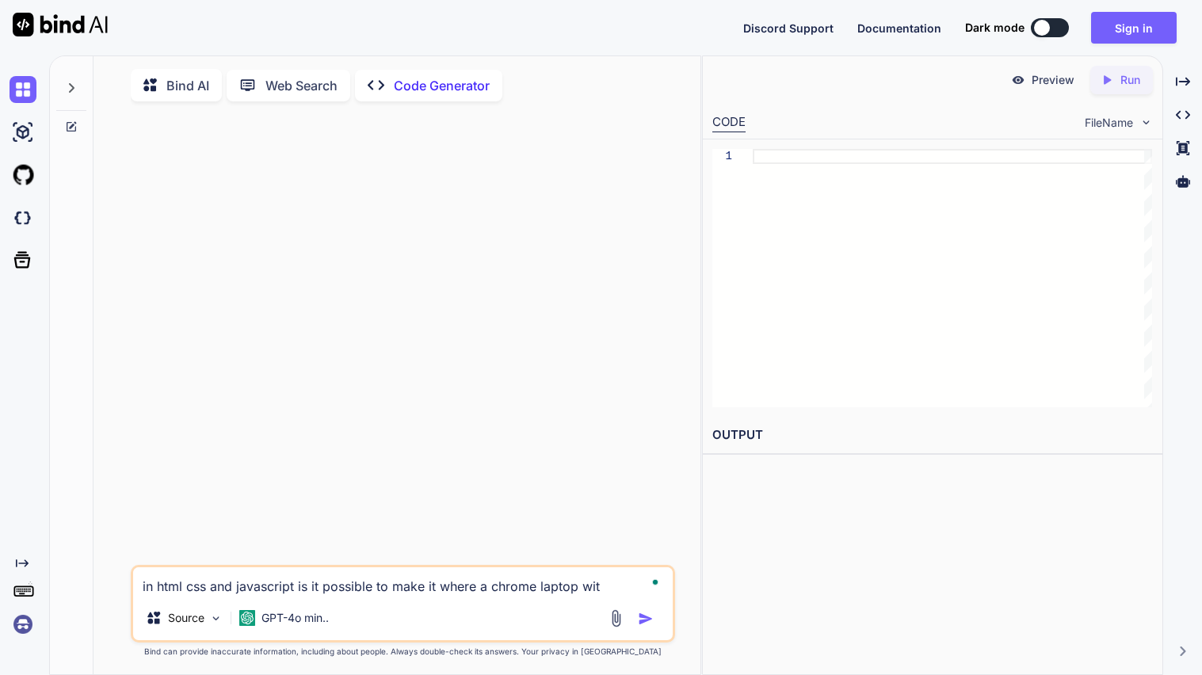
type textarea "in html css and javascript is it possible to make it where a chrome laptop with"
type textarea "x"
type textarea "in html css and javascript is it possible to make it where a chrome laptop witho"
type textarea "x"
type textarea "in html css and javascript is it possible to make it where a chrome laptop with…"
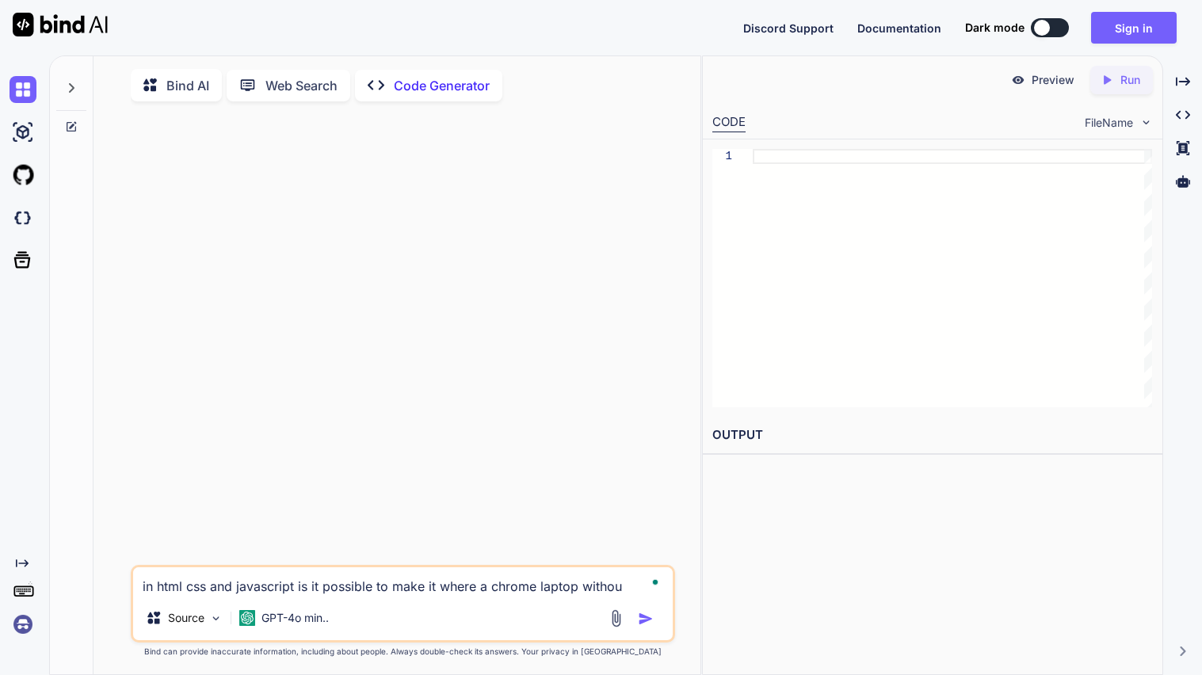
type textarea "x"
type textarea "in html css and javascript is it possible to make it where a chrome laptop with…"
type textarea "x"
type textarea "in html css and javascript is it possible to make it where a chrome laptop with…"
type textarea "x"
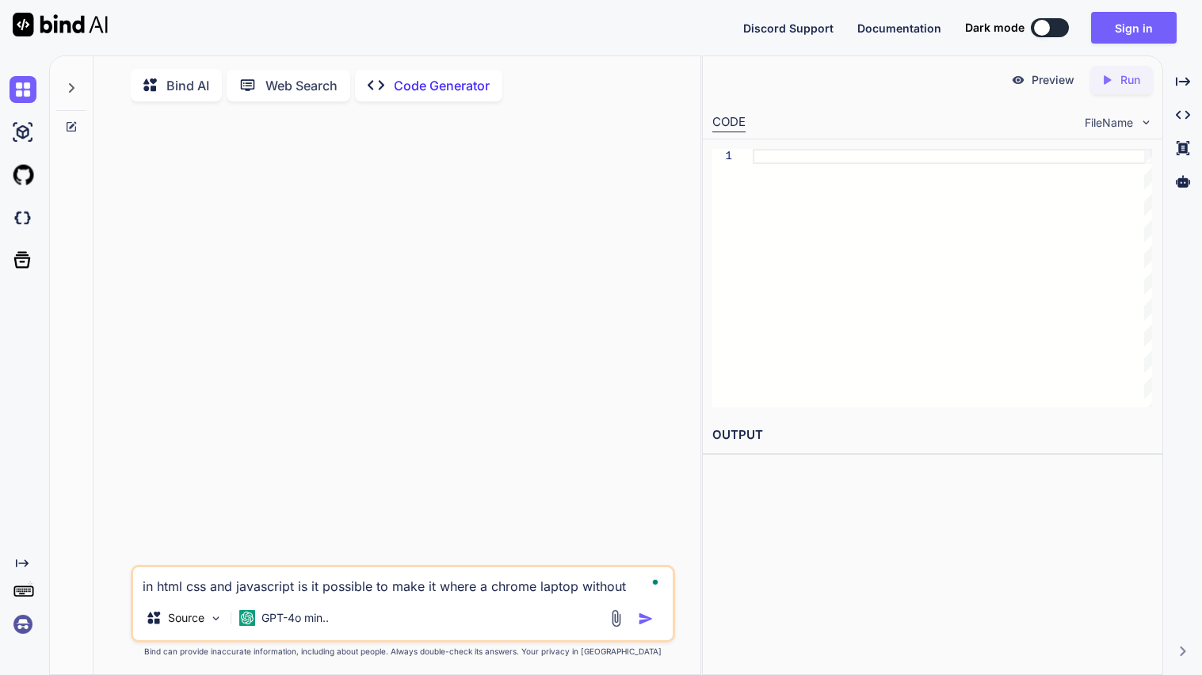
type textarea "in html css and javascript is it possible to make it where a chrome laptop with…"
type textarea "x"
type textarea "in html css and javascript is it possible to make it where a chrome laptop with…"
type textarea "x"
type textarea "in html css and javascript is it possible to make it where a chrome laptop with…"
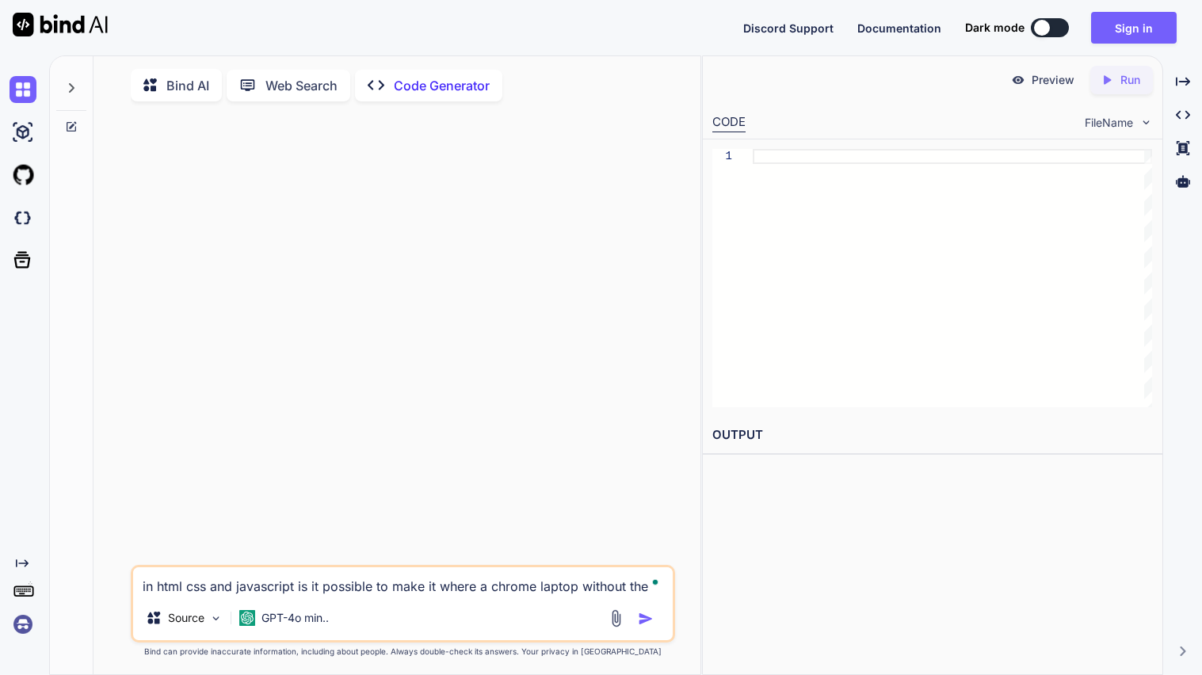
type textarea "x"
type textarea "in html css and javascript is it possible to make it where a chrome laptop with…"
type textarea "x"
type textarea "in html css and javascript is it possible to make it where a chrome laptop with…"
type textarea "x"
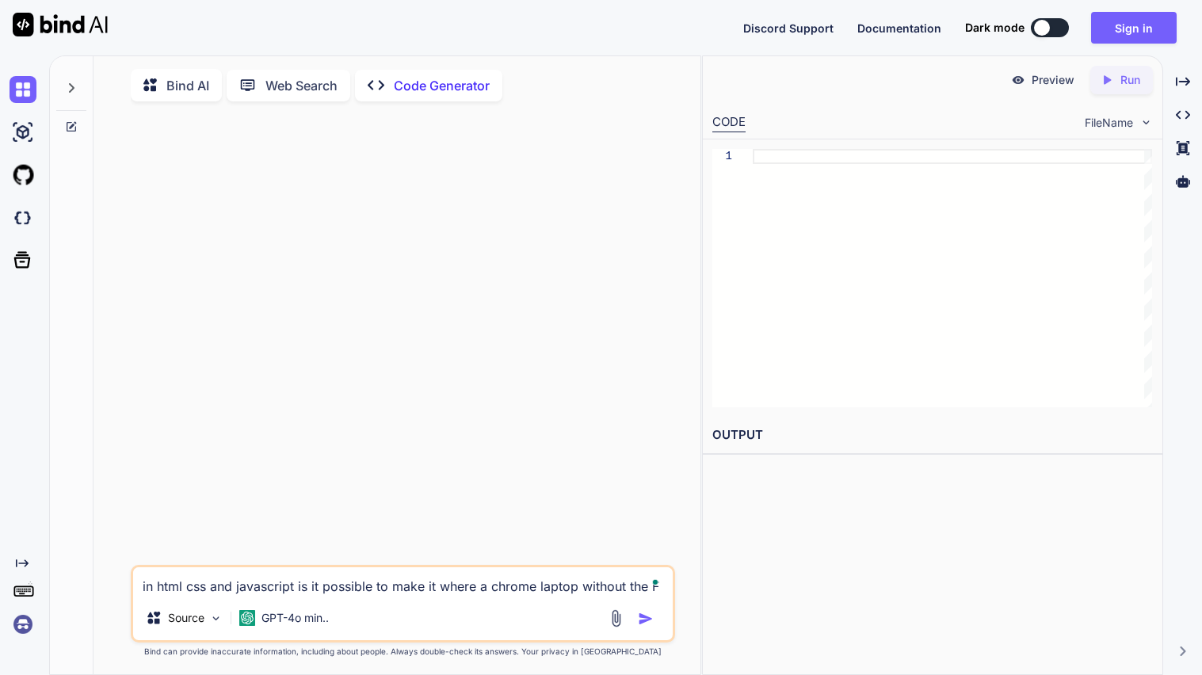
type textarea "in html css and javascript is it possible to make it where a chrome laptop with…"
type textarea "x"
type textarea "in html css and javascript is it possible to make it where a chrome laptop with…"
type textarea "x"
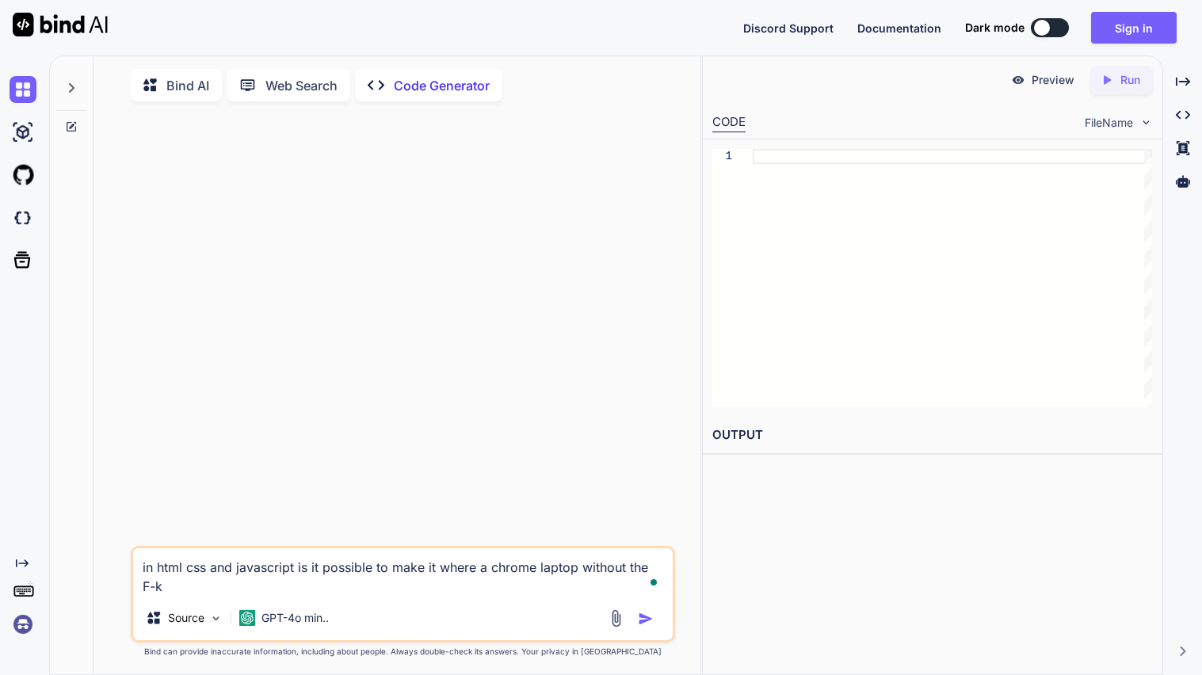
type textarea "in html css and javascript is it possible to make it where a chrome laptop with…"
type textarea "x"
click at [645, 625] on img "button" at bounding box center [646, 619] width 16 height 16
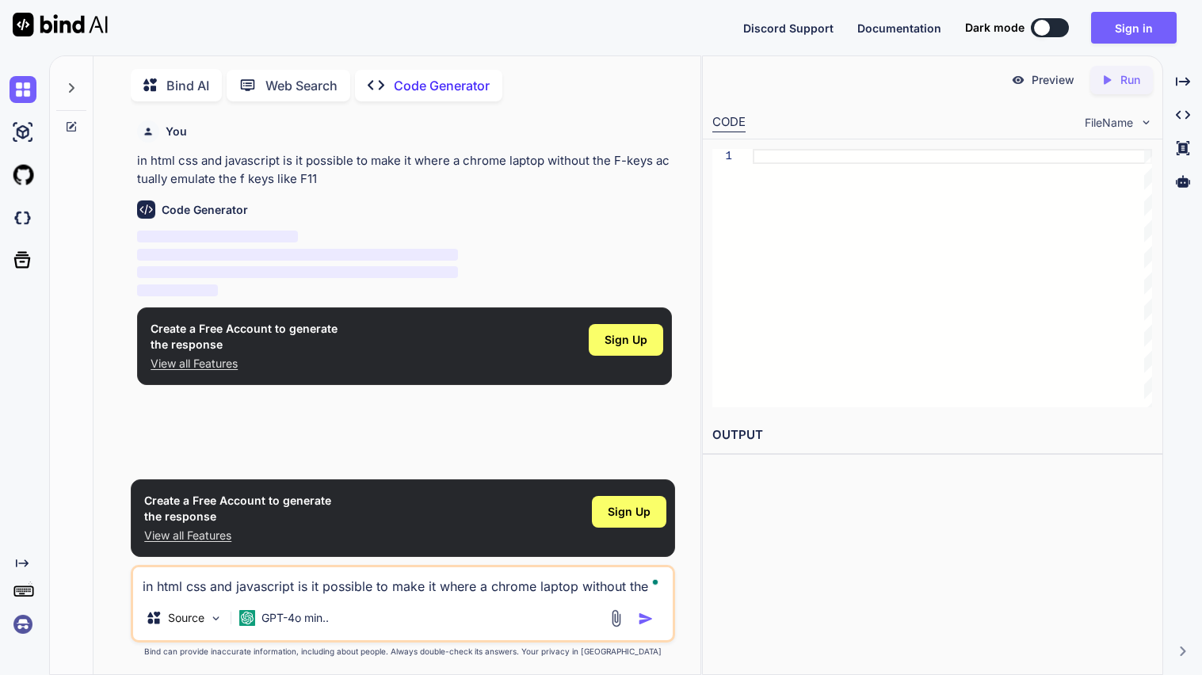
scroll to position [6, 0]
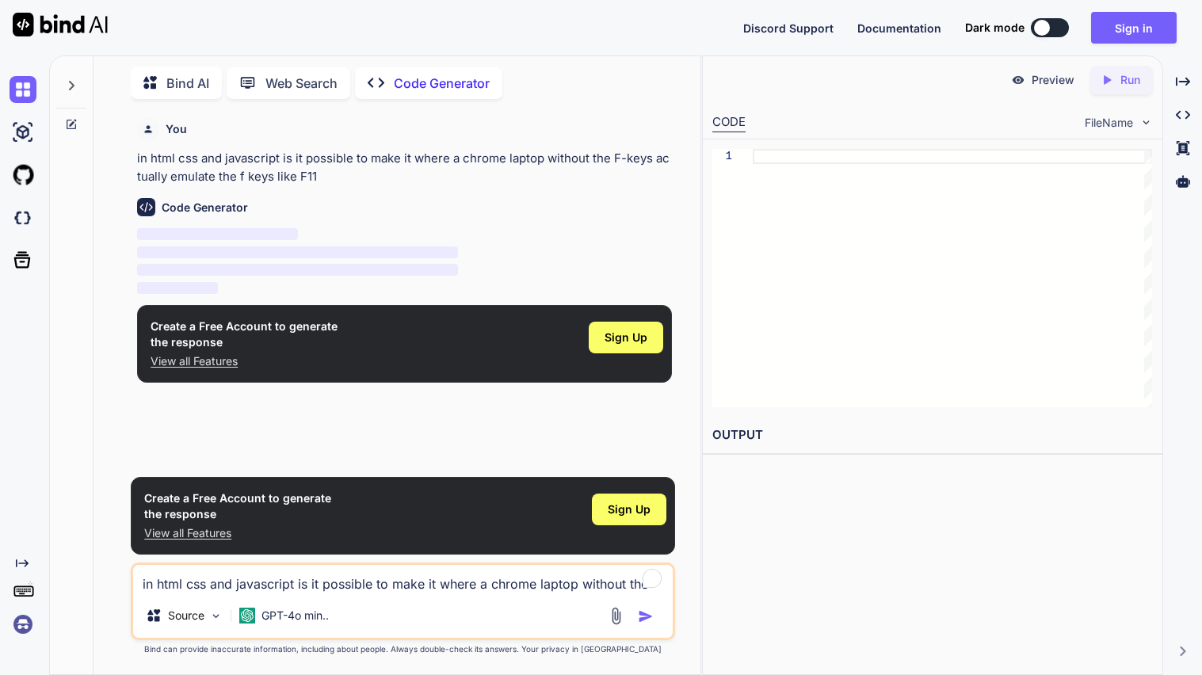
click at [139, 155] on p "in html css and javascript is it possible to make it where a chrome laptop with…" at bounding box center [404, 168] width 535 height 36
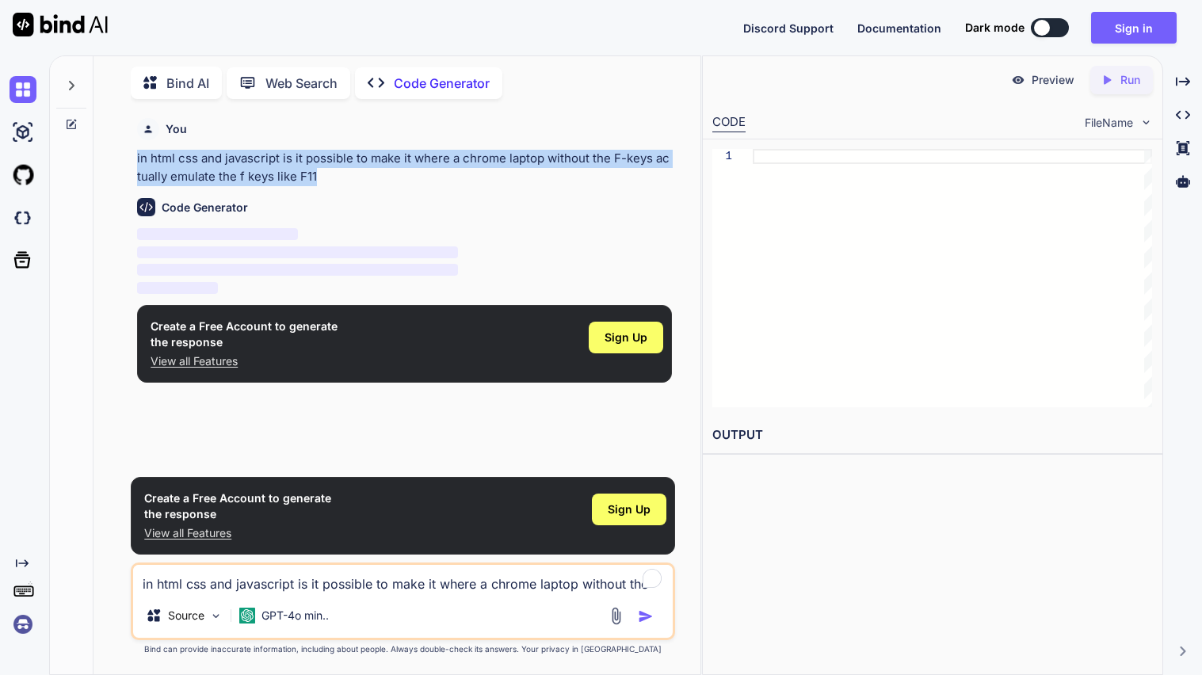
drag, startPoint x: 137, startPoint y: 155, endPoint x: 333, endPoint y: 176, distance: 196.8
click at [333, 176] on p "in html css and javascript is it possible to make it where a chrome laptop with…" at bounding box center [404, 168] width 535 height 36
copy p "in html css and javascript is it possible to make it where a chrome laptop with…"
click at [1167, 36] on button "Sign in" at bounding box center [1134, 28] width 86 height 32
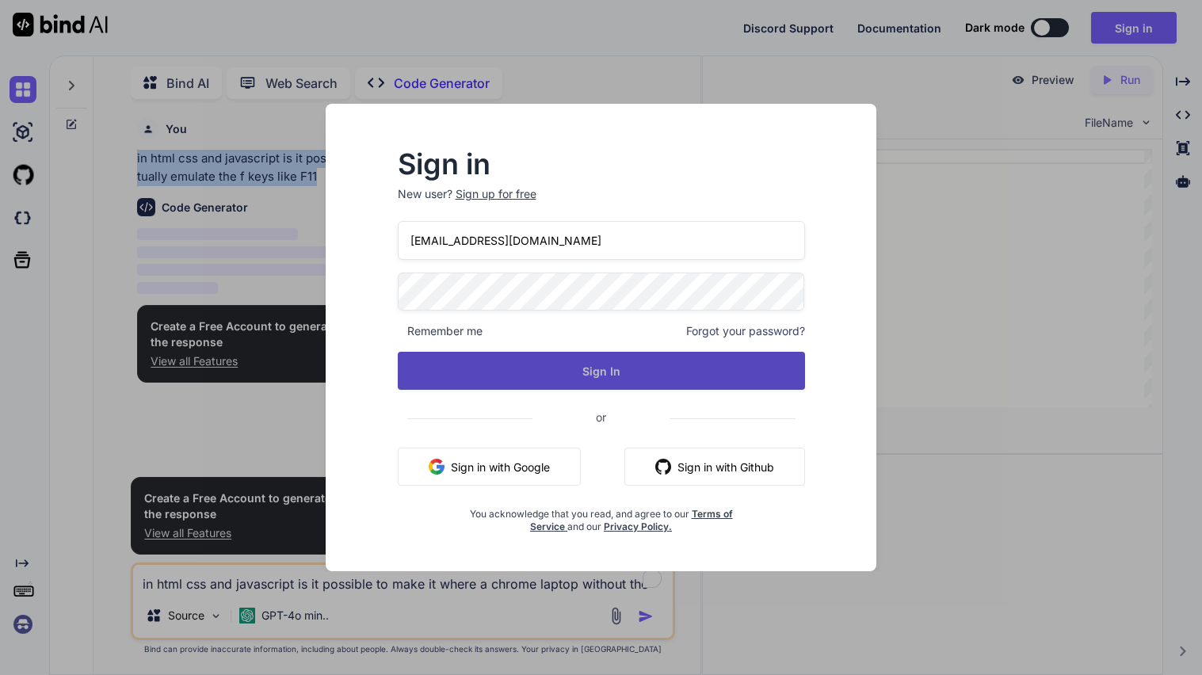
click at [492, 367] on button "Sign In" at bounding box center [601, 371] width 407 height 38
click at [642, 385] on button "Sign In" at bounding box center [601, 371] width 407 height 38
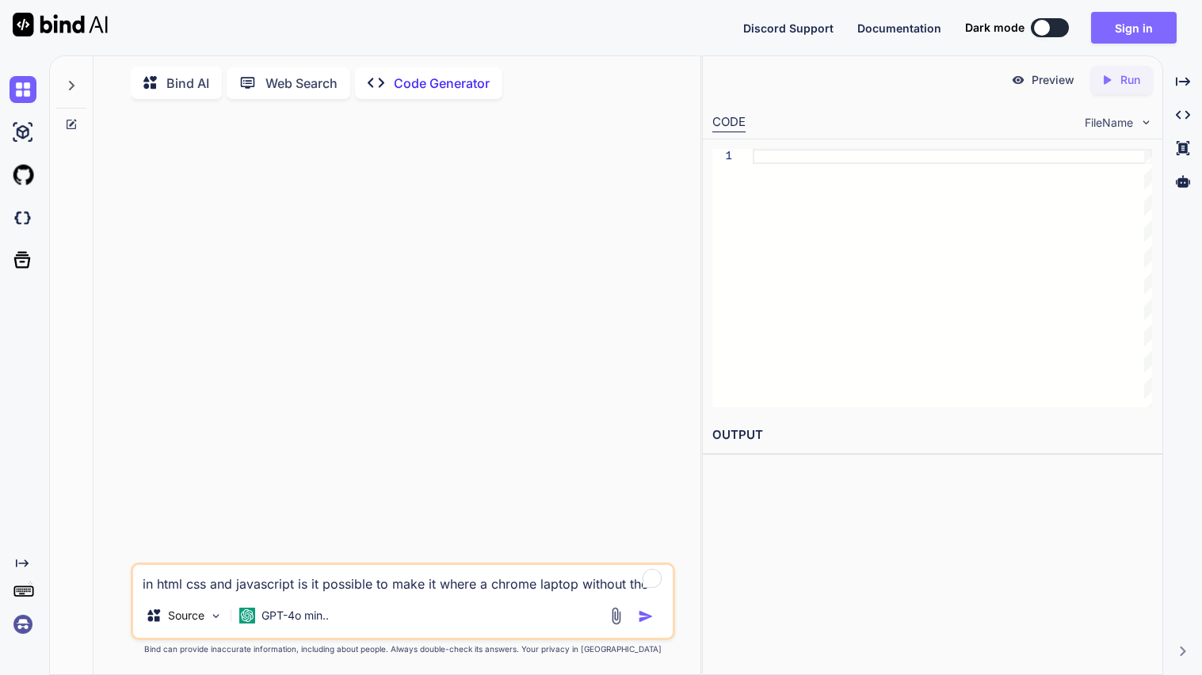
click at [1134, 30] on button "Sign in" at bounding box center [1134, 28] width 86 height 32
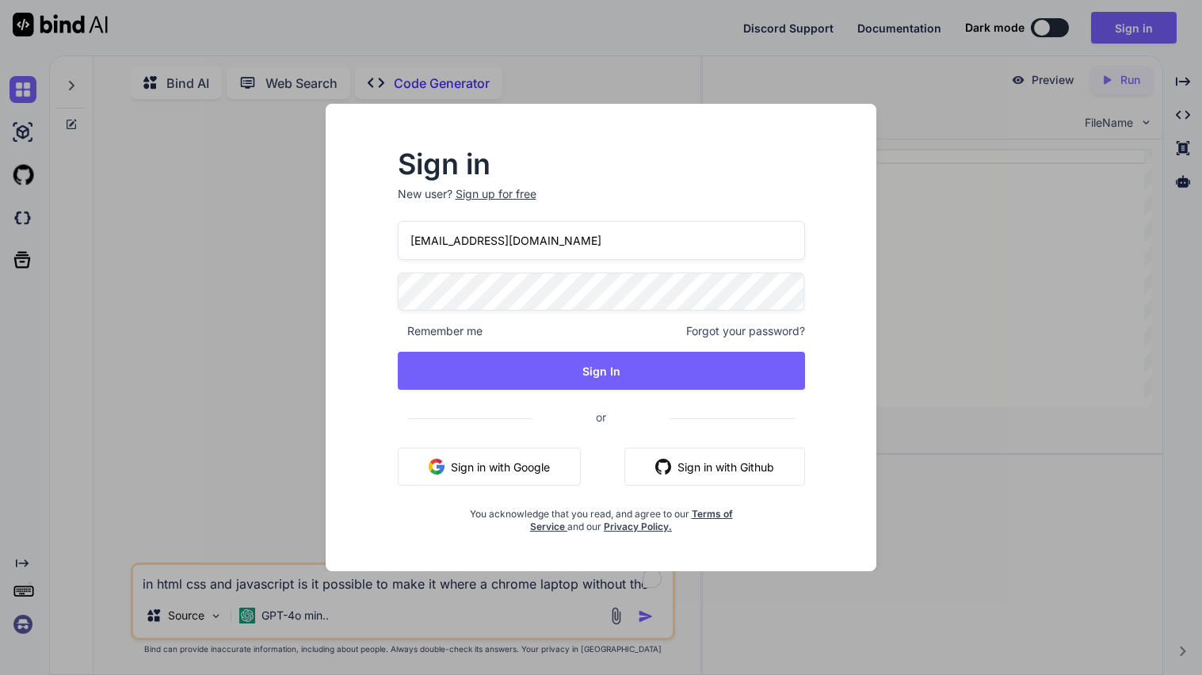
click at [464, 244] on input "[EMAIL_ADDRESS][DOMAIN_NAME]" at bounding box center [601, 240] width 407 height 39
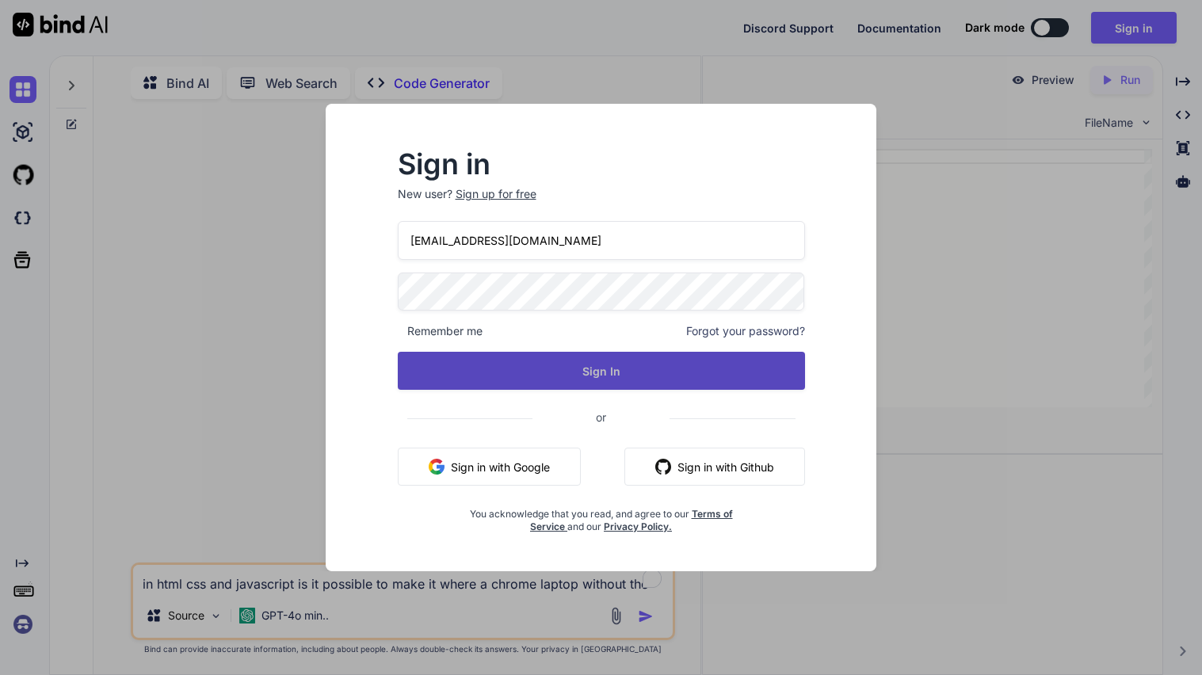
click at [688, 370] on button "Sign In" at bounding box center [601, 371] width 407 height 38
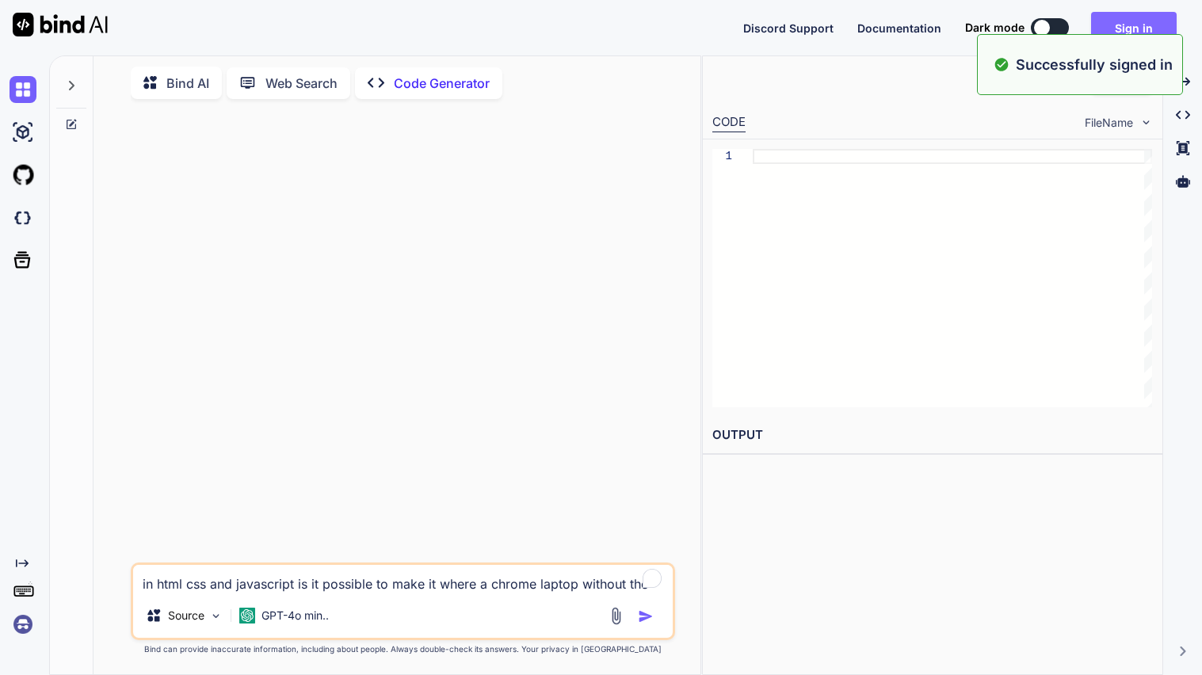
click at [1143, 29] on button "Sign in" at bounding box center [1134, 28] width 86 height 32
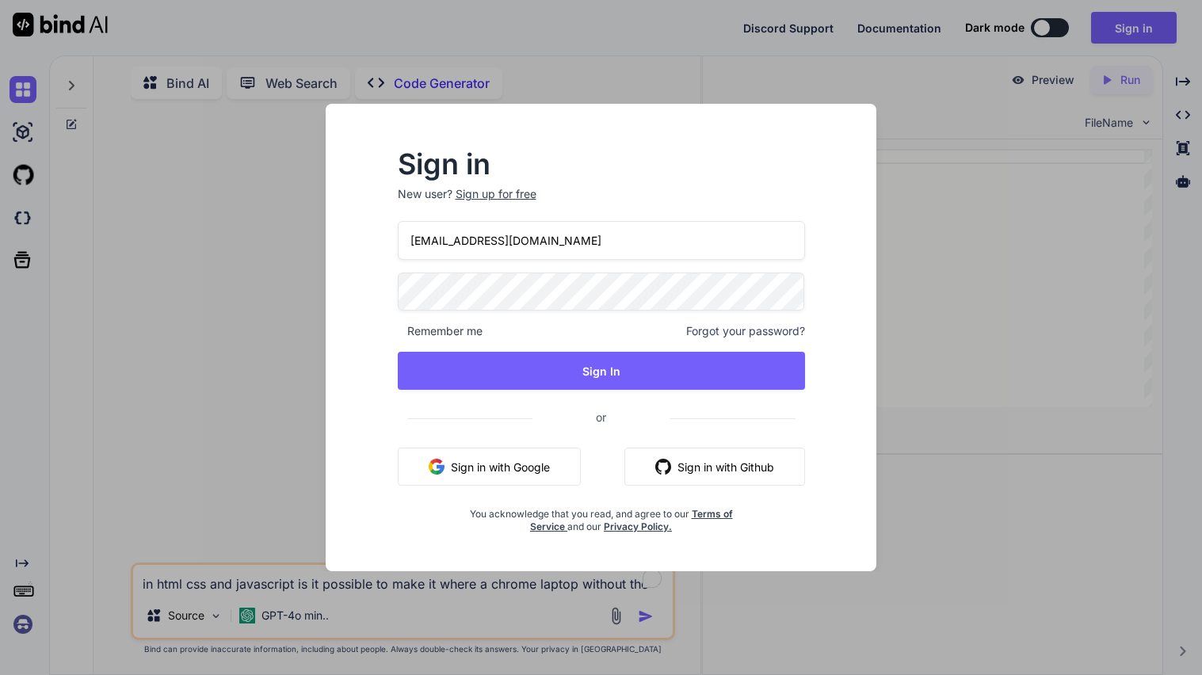
click at [464, 247] on input "[EMAIL_ADDRESS][DOMAIN_NAME]" at bounding box center [601, 240] width 407 height 39
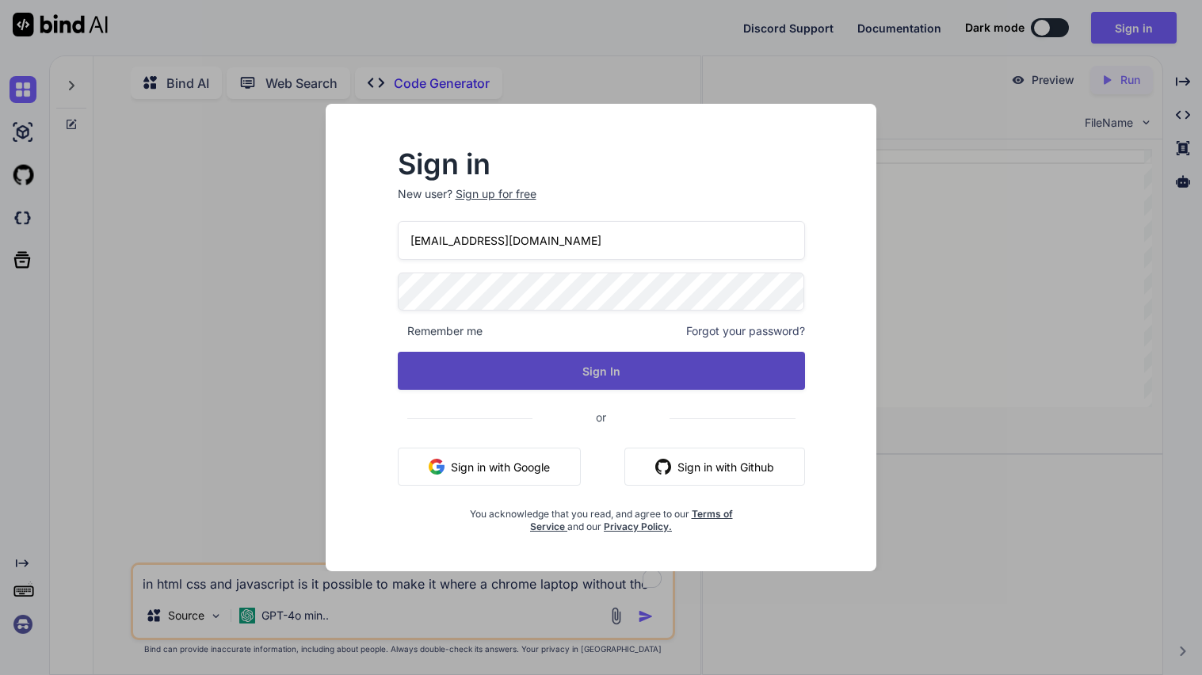
click at [477, 364] on button "Sign In" at bounding box center [601, 371] width 407 height 38
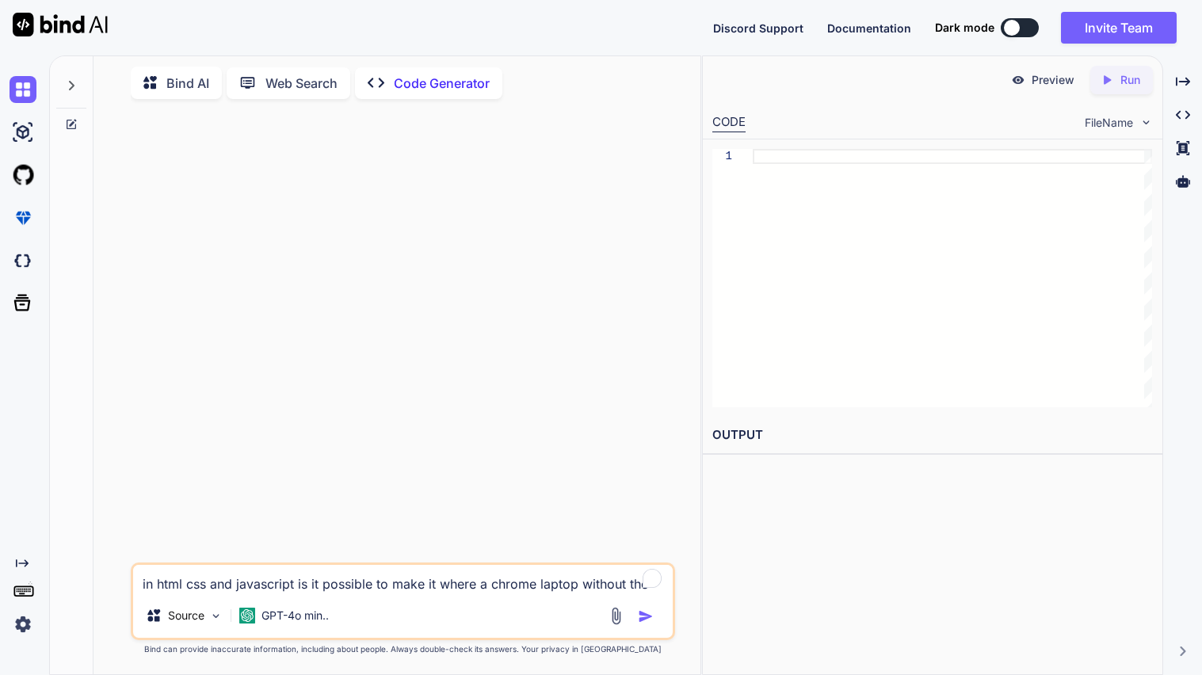
click at [263, 595] on div "in html css and javascript is it possible to make it where a chrome laptop with…" at bounding box center [403, 602] width 544 height 78
click at [244, 591] on textarea "in html css and javascript is it possible to make it where a chrome laptop with…" at bounding box center [403, 579] width 540 height 29
paste textarea "in html css and javascript is it possible to make it where a chrome laptop with…"
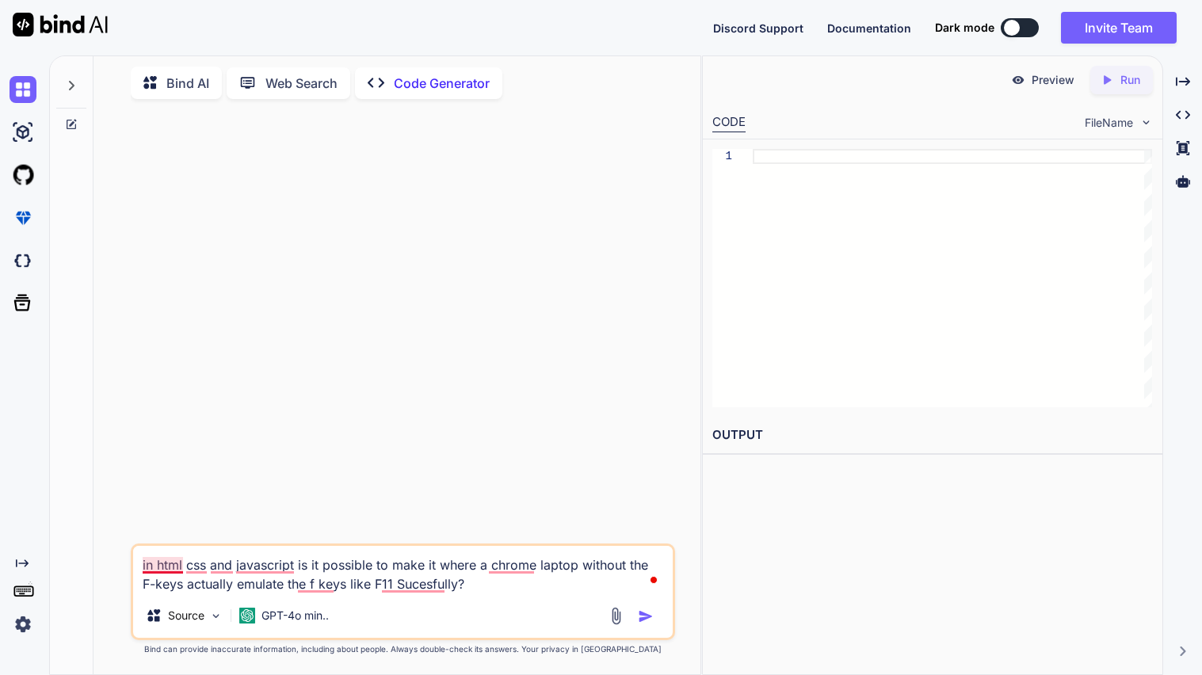
click at [148, 567] on textarea "in html css and javascript is it possible to make it where a chrome laptop with…" at bounding box center [403, 570] width 540 height 48
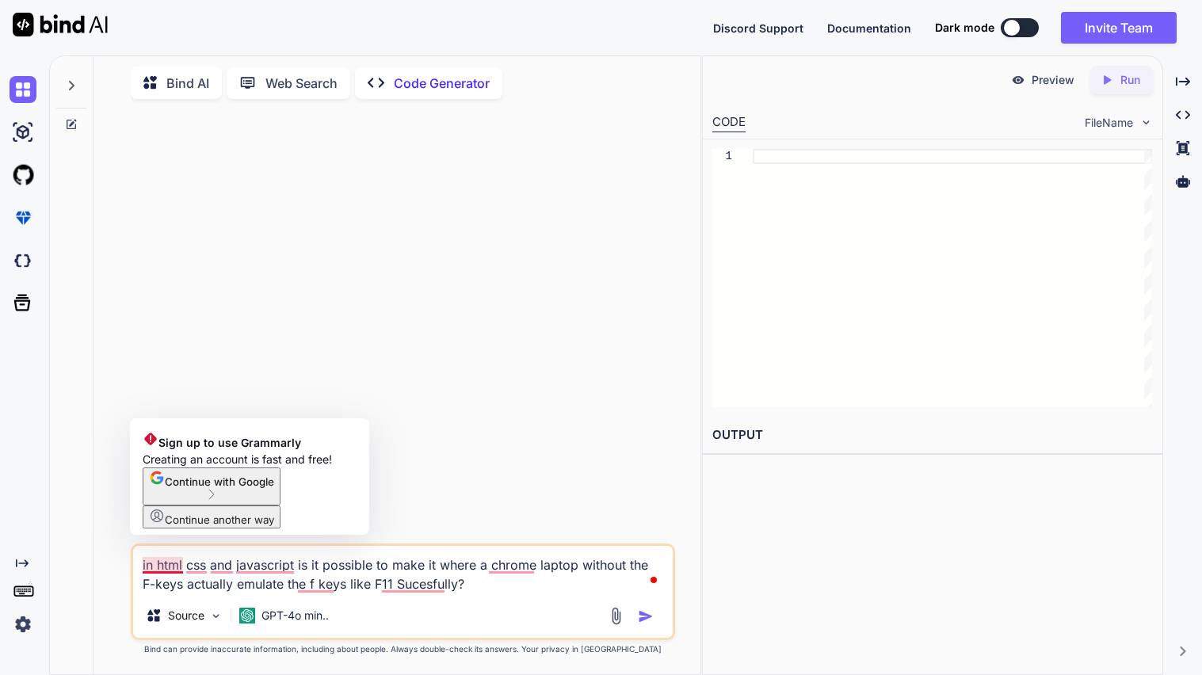
click at [146, 571] on textarea "in html css and javascript is it possible to make it where a chrome laptop with…" at bounding box center [403, 570] width 540 height 48
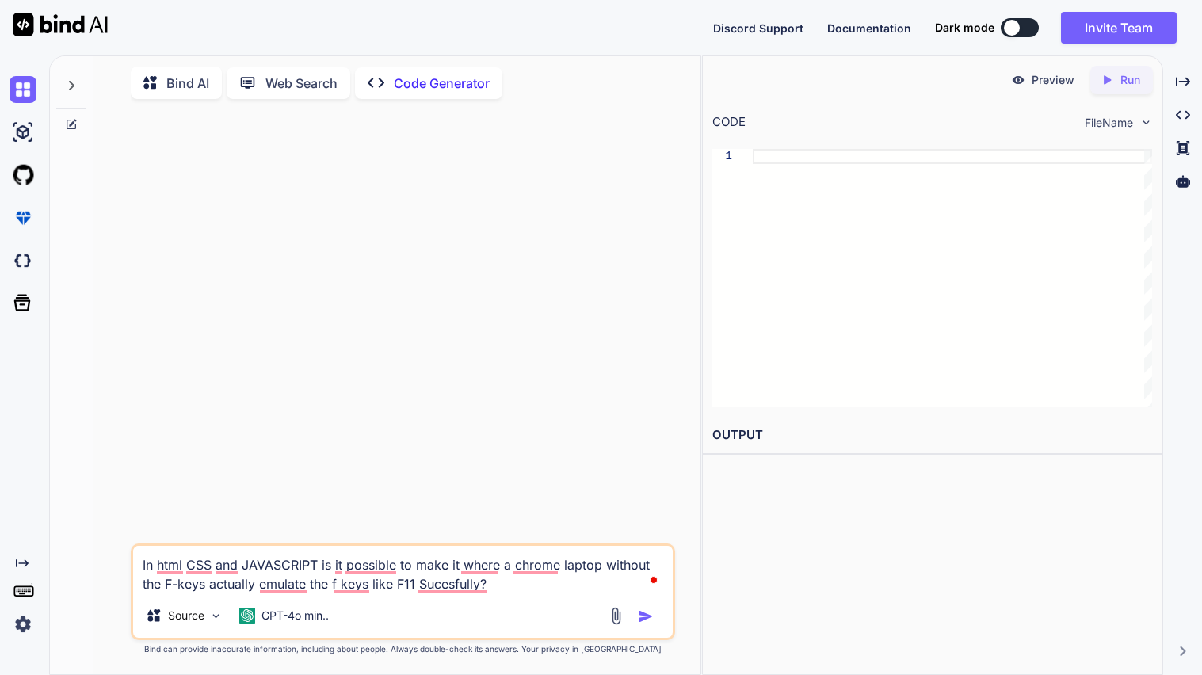
click at [354, 572] on textarea "In html CSS and JAVASCRIPT is it possible to make it where a chrome laptop with…" at bounding box center [403, 570] width 540 height 48
click at [484, 589] on textarea "In html CSS and JAVASCRIPT is it possible to make it where a chrome laptop with…" at bounding box center [403, 570] width 540 height 48
click at [648, 620] on img "button" at bounding box center [646, 617] width 16 height 16
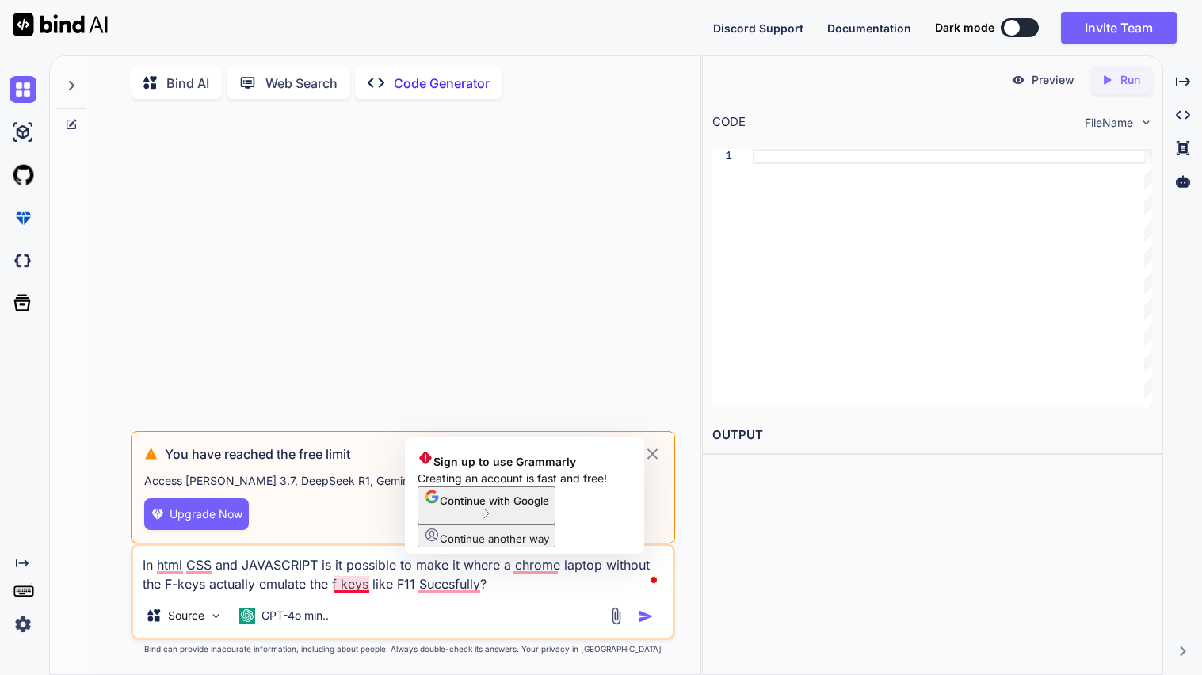
click at [330, 595] on div "In html CSS and JAVASCRIPT is it possible to make it where a chrome laptop with…" at bounding box center [403, 592] width 544 height 97
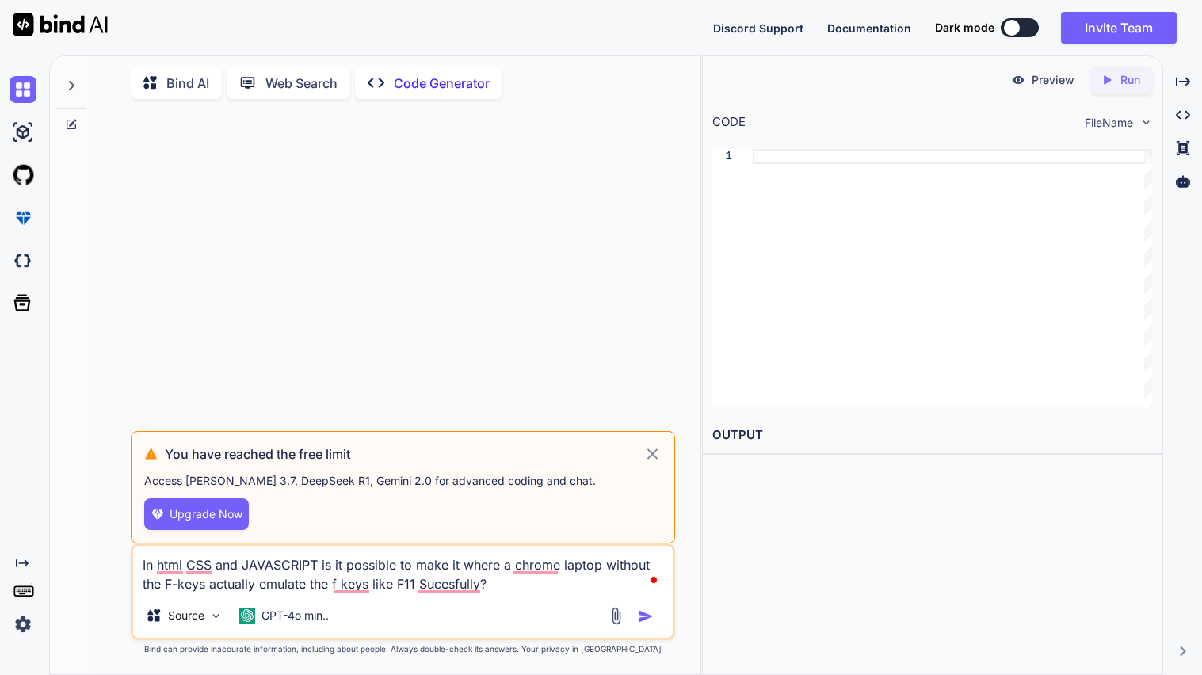
click at [283, 583] on textarea "In html CSS and JAVASCRIPT is it possible to make it where a chrome laptop with…" at bounding box center [403, 570] width 540 height 48
click at [655, 615] on button "button" at bounding box center [649, 617] width 22 height 16
click at [642, 616] on img "button" at bounding box center [646, 617] width 16 height 16
click at [650, 453] on icon at bounding box center [653, 454] width 11 height 11
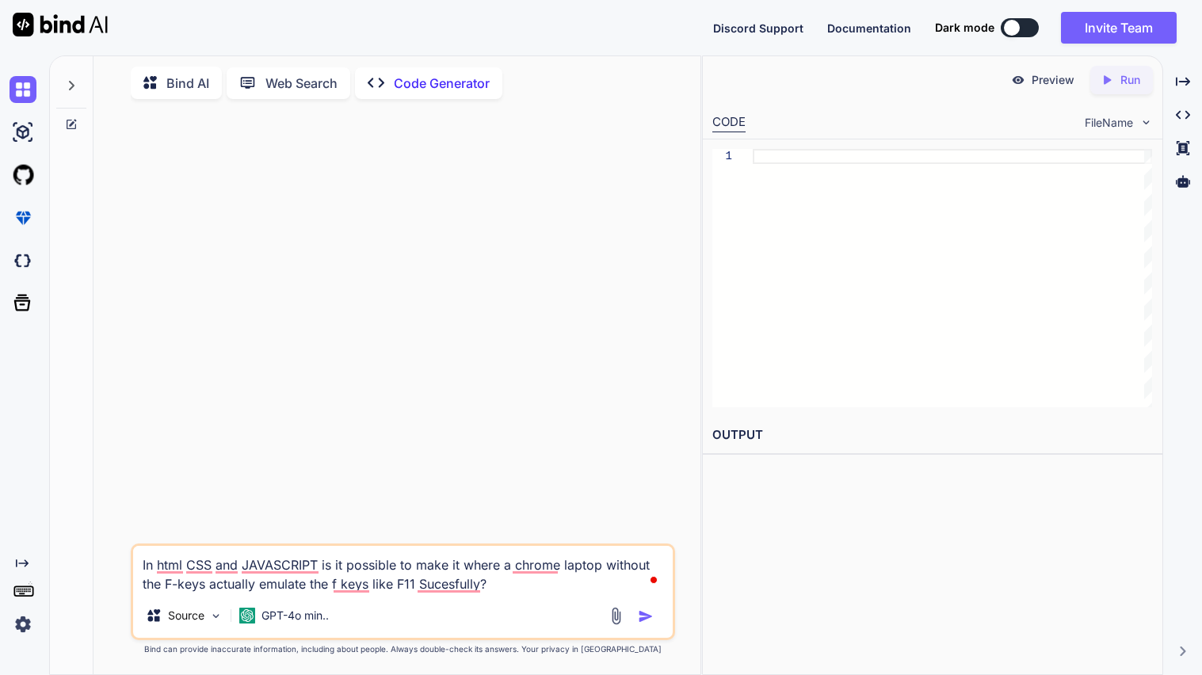
click at [502, 590] on textarea "In html CSS and JAVASCRIPT is it possible to make it where a chrome laptop with…" at bounding box center [403, 570] width 540 height 48
